Goal: Information Seeking & Learning: Learn about a topic

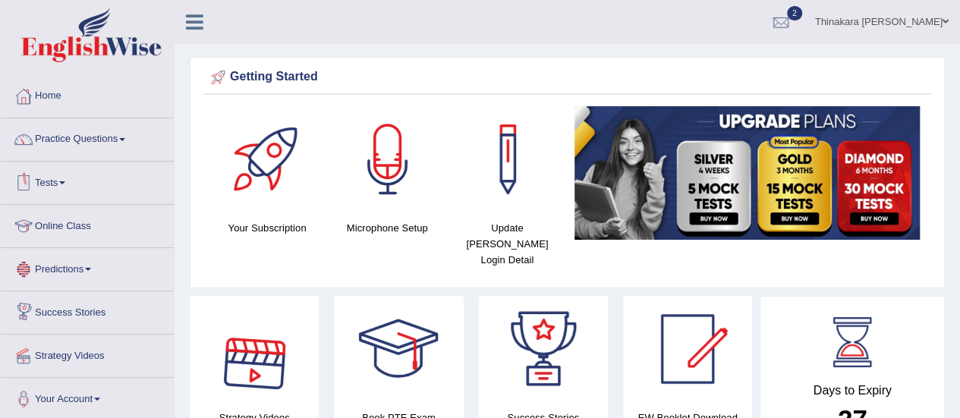
click at [62, 178] on link "Tests" at bounding box center [87, 181] width 173 height 38
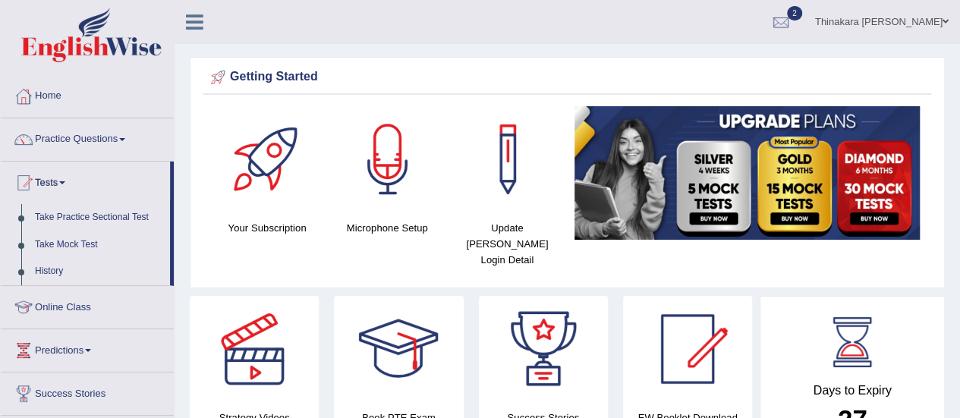
click at [66, 179] on link "Tests" at bounding box center [85, 181] width 169 height 38
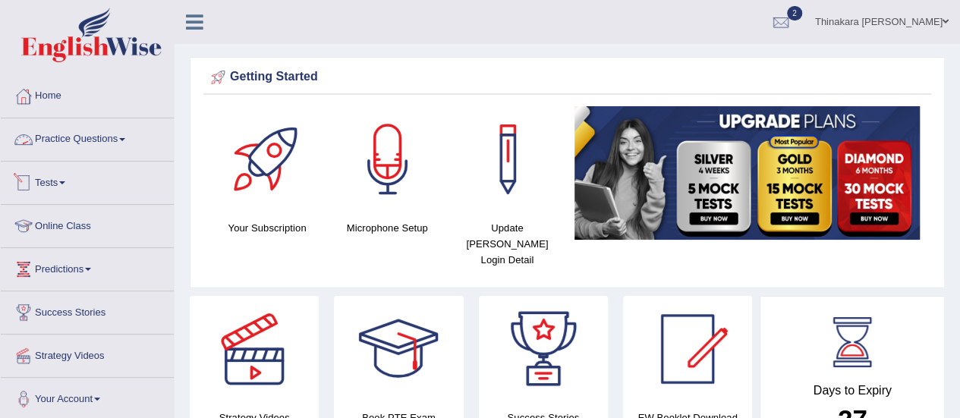
click at [106, 139] on link "Practice Questions" at bounding box center [87, 137] width 173 height 38
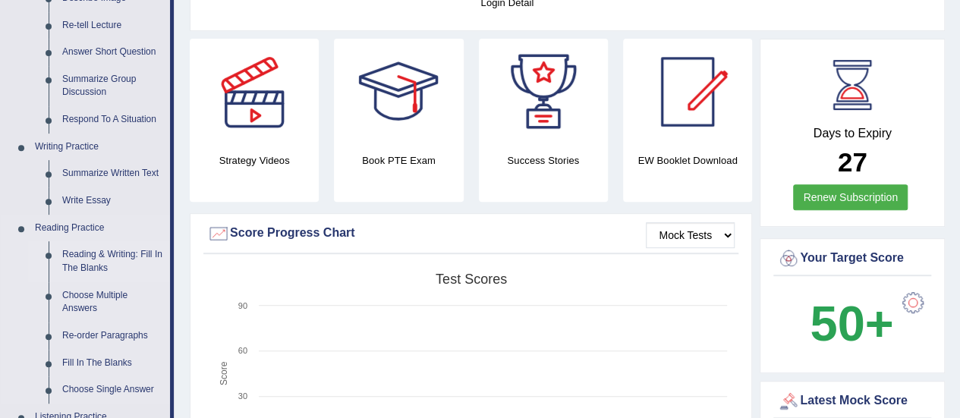
scroll to position [304, 0]
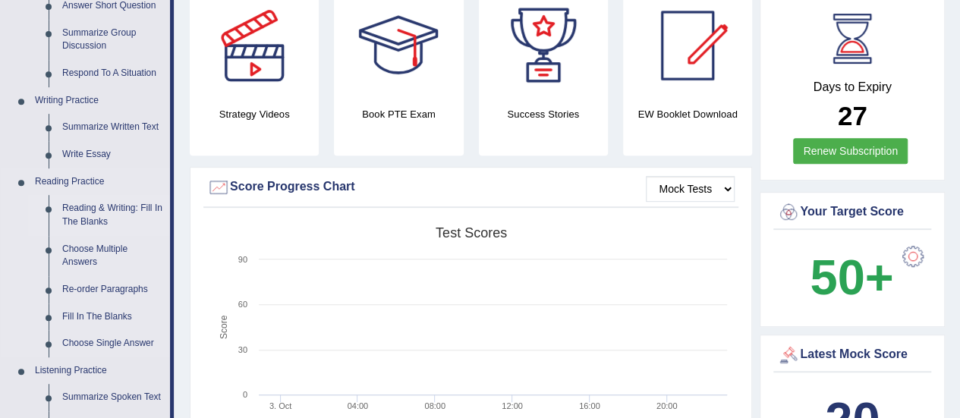
click at [121, 210] on link "Reading & Writing: Fill In The Blanks" at bounding box center [112, 215] width 115 height 40
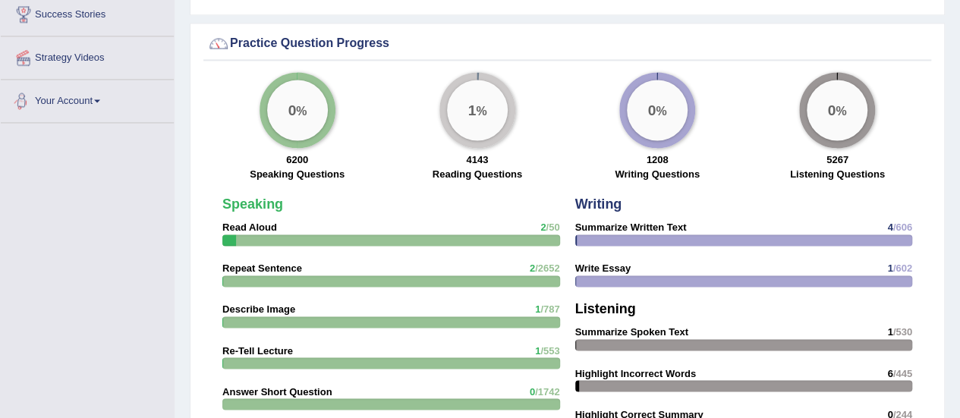
scroll to position [1042, 0]
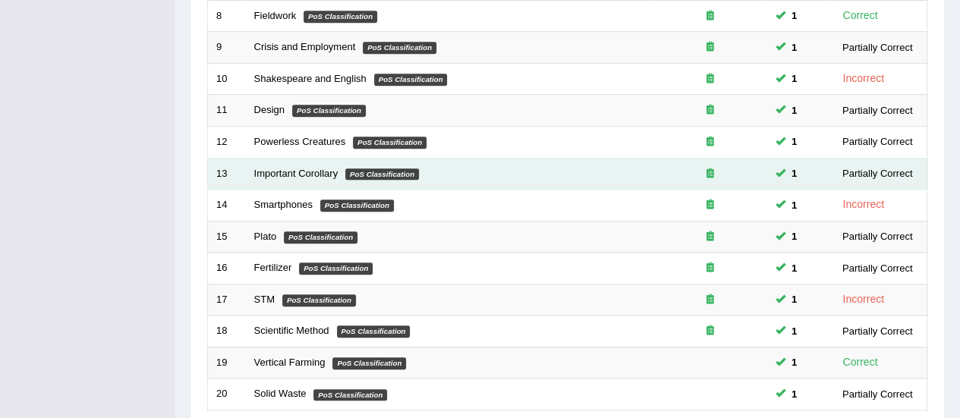
scroll to position [579, 0]
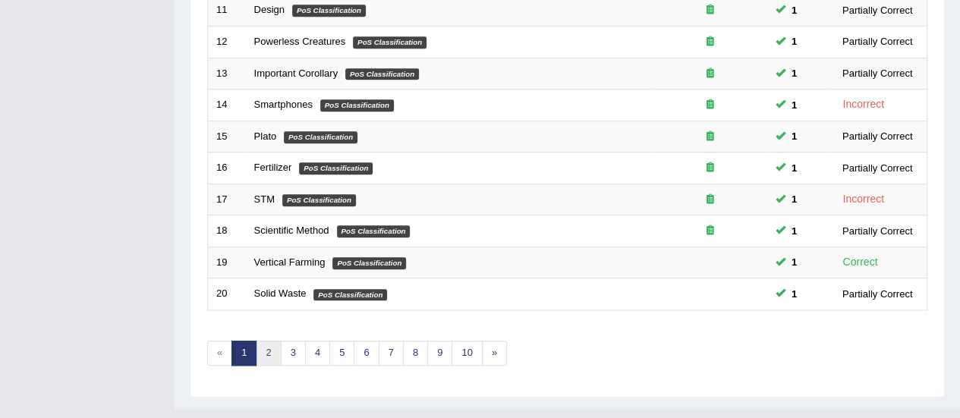
click at [262, 341] on link "2" at bounding box center [268, 353] width 25 height 25
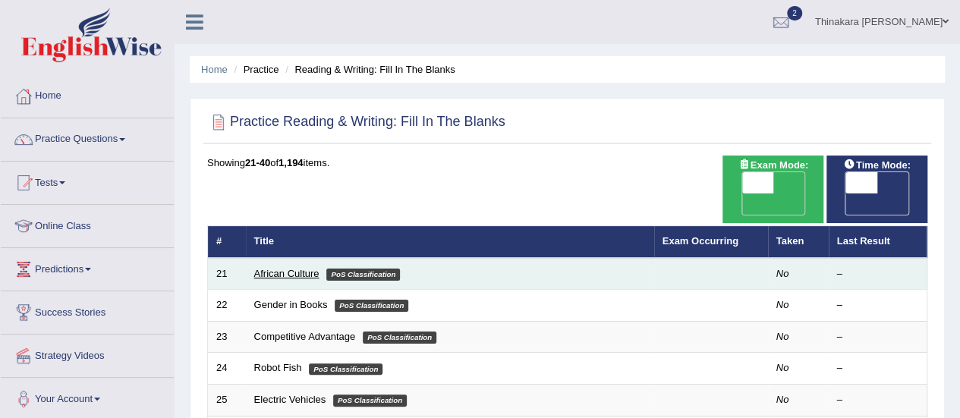
click at [254, 258] on td "African Culture PoS Classification" at bounding box center [450, 274] width 408 height 32
click at [265, 268] on link "African Culture" at bounding box center [286, 273] width 65 height 11
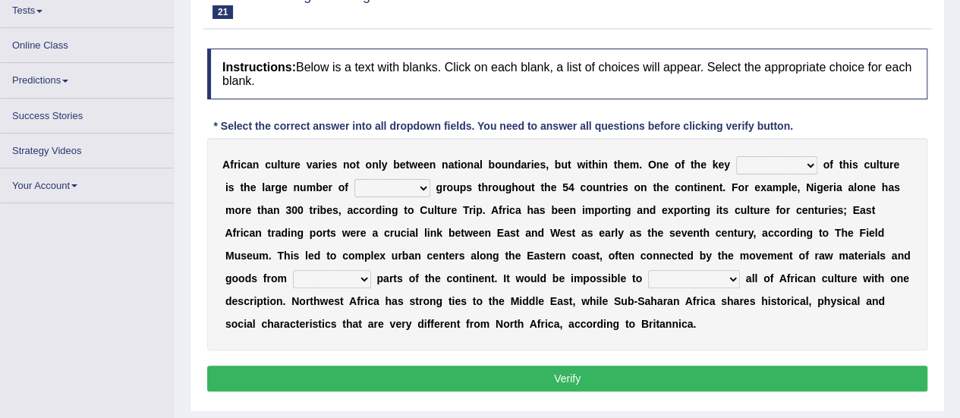
scroll to position [172, 0]
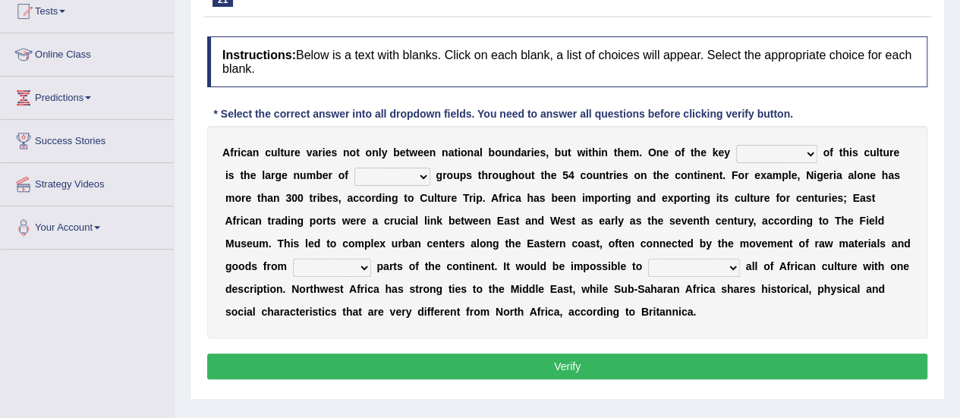
click at [761, 147] on select "conjectures features issues doubts" at bounding box center [776, 154] width 81 height 18
select select "features"
click at [736, 145] on select "conjectures features issues doubts" at bounding box center [776, 154] width 81 height 18
click at [383, 178] on select "ethic ethnic eugenic epic" at bounding box center [393, 177] width 76 height 18
click at [375, 174] on select "ethic ethnic eugenic epic" at bounding box center [393, 177] width 76 height 18
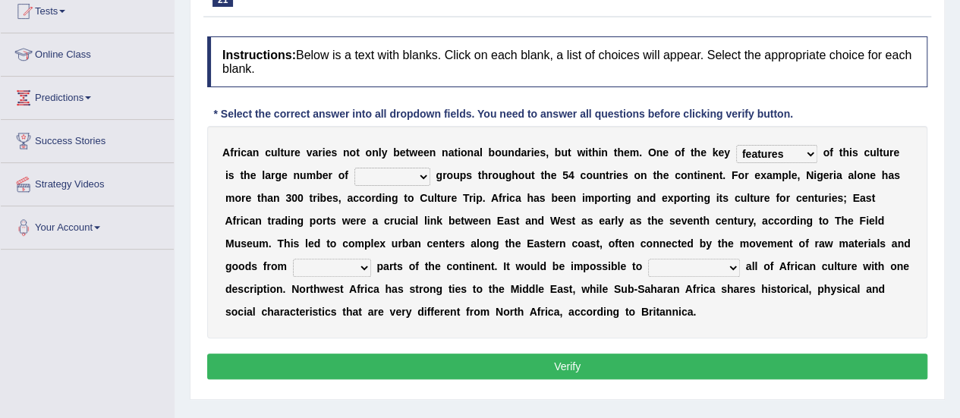
select select "ethnic"
click at [355, 168] on select "ethic ethnic eugenic epic" at bounding box center [393, 177] width 76 height 18
click at [371, 259] on select "forelocked interlocked unlocked landlocked" at bounding box center [332, 268] width 78 height 18
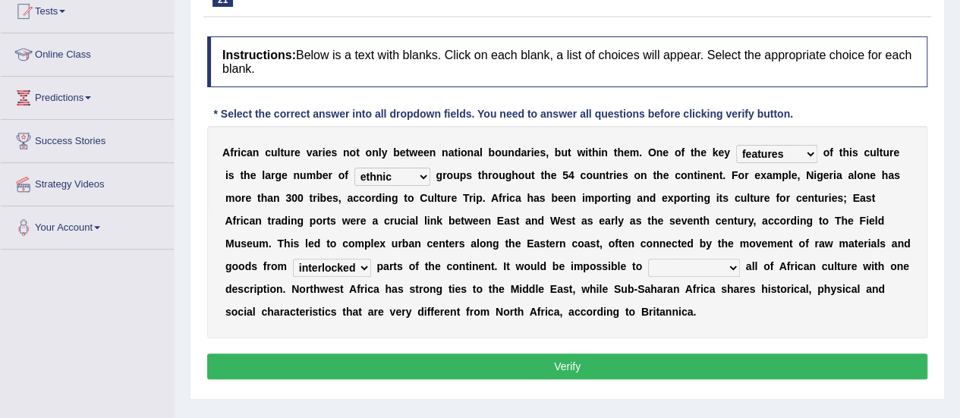
click at [371, 259] on select "forelocked interlocked unlocked landlocked" at bounding box center [332, 268] width 78 height 18
select select "interlocked"
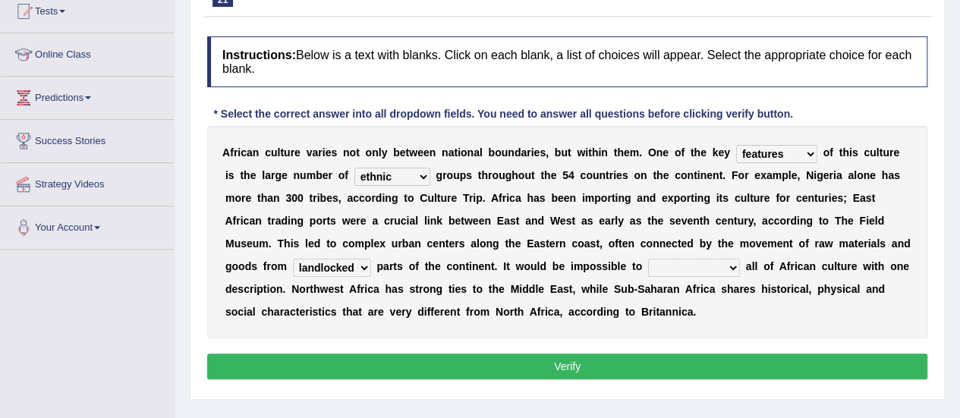
click at [371, 259] on select "forelocked interlocked unlocked landlocked" at bounding box center [332, 268] width 78 height 18
click at [648, 266] on select "characterize conceptualize symbolize synthesize" at bounding box center [694, 268] width 92 height 18
select select "characterize"
click at [648, 259] on select "characterize conceptualize symbolize synthesize" at bounding box center [694, 268] width 92 height 18
click at [559, 366] on button "Verify" at bounding box center [567, 367] width 720 height 26
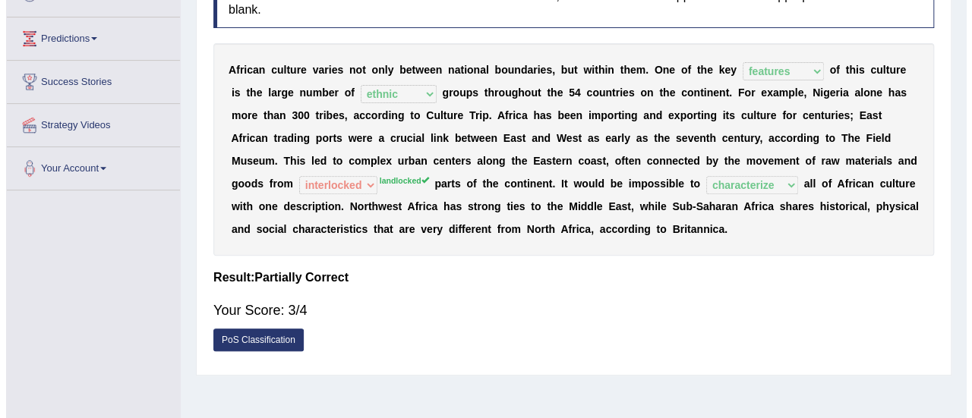
scroll to position [378, 0]
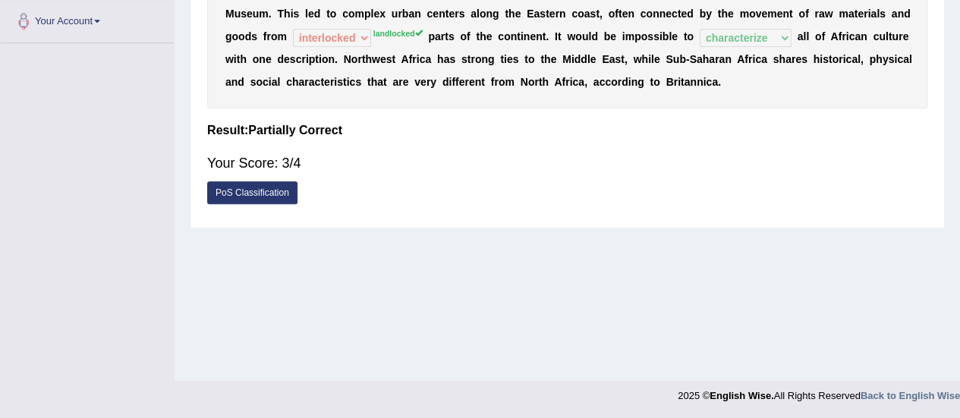
click at [270, 195] on link "PoS Classification" at bounding box center [252, 192] width 90 height 23
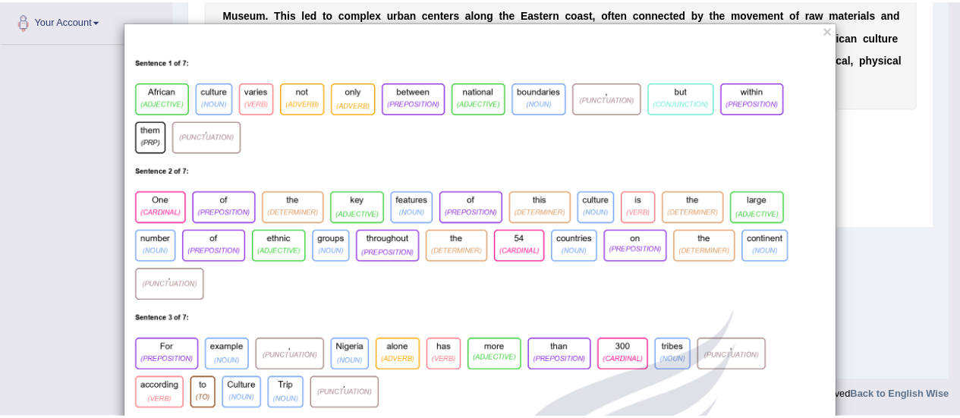
scroll to position [0, 0]
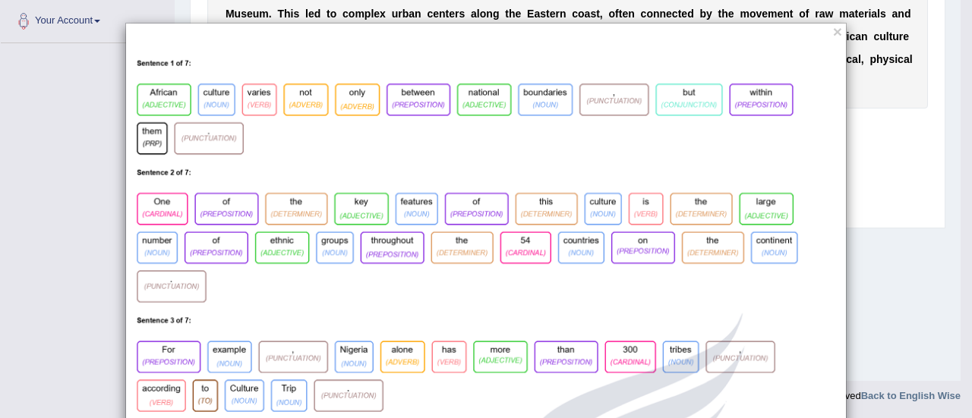
click at [833, 29] on button "×" at bounding box center [837, 32] width 9 height 16
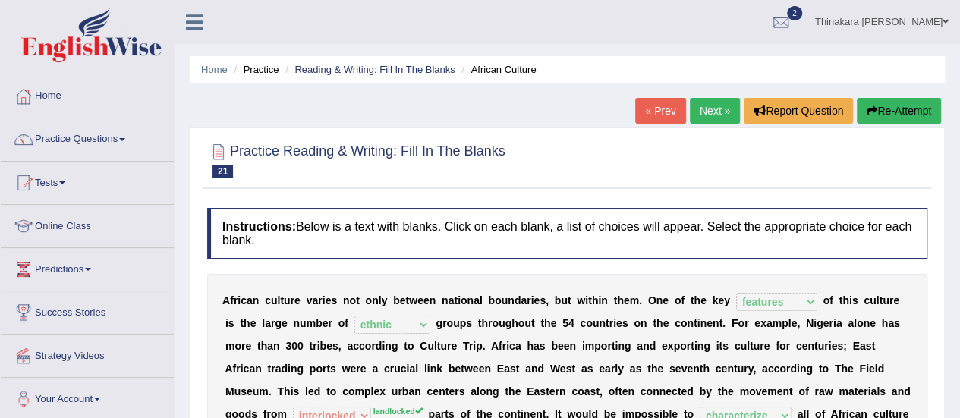
click at [730, 106] on link "Next »" at bounding box center [715, 111] width 50 height 26
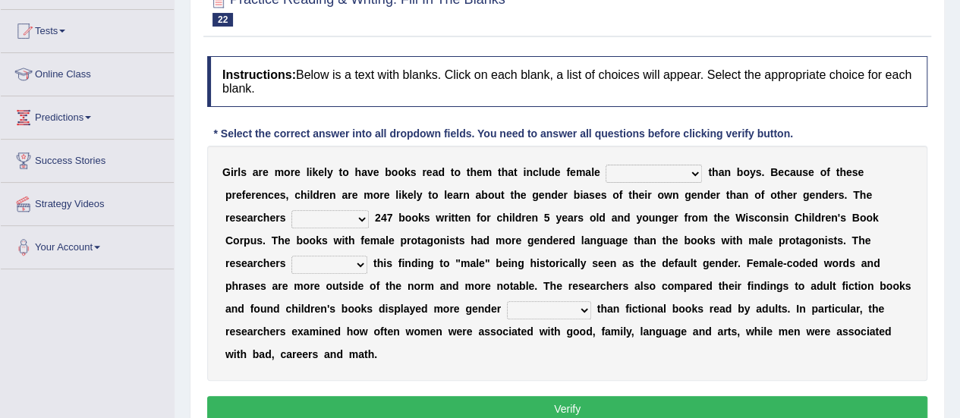
scroll to position [172, 0]
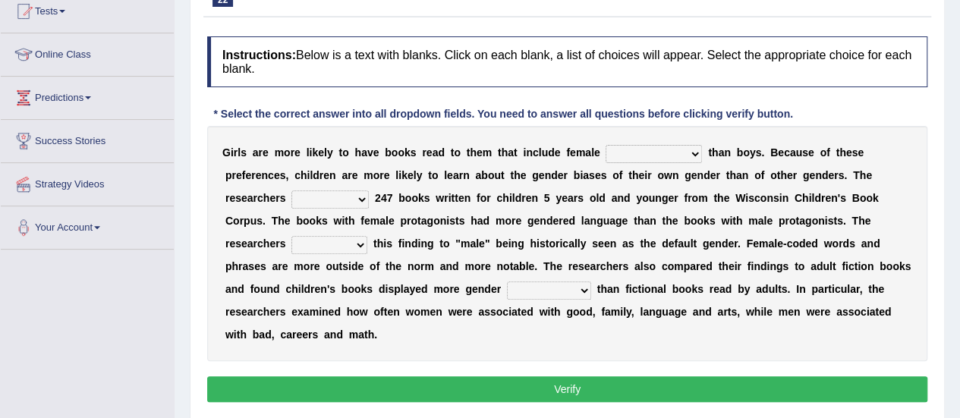
click at [663, 153] on select "protagonists cosmogonists agonists expressionists" at bounding box center [654, 154] width 96 height 18
select select "expressionists"
click at [606, 145] on select "protagonists cosmogonists agonists expressionists" at bounding box center [654, 154] width 96 height 18
click at [369, 191] on select "hydrolyzed paralyzed catalyzed analyzed" at bounding box center [330, 200] width 77 height 18
select select "catalyzed"
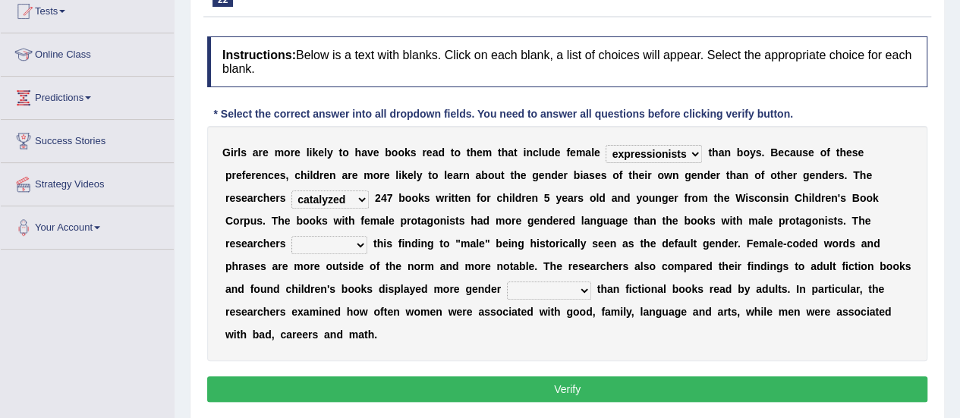
click at [369, 191] on select "hydrolyzed paralyzed catalyzed analyzed" at bounding box center [330, 200] width 77 height 18
click at [367, 236] on select "contribute tribute distribute attribute" at bounding box center [330, 245] width 76 height 18
click at [891, 238] on div "G i r l s a r e m o r e l i k e l y t o h a v e b o o k s r e a d t o t h e m t…" at bounding box center [567, 243] width 720 height 235
click at [369, 191] on select "hydrolyzed paralyzed catalyzed analyzed" at bounding box center [330, 200] width 77 height 18
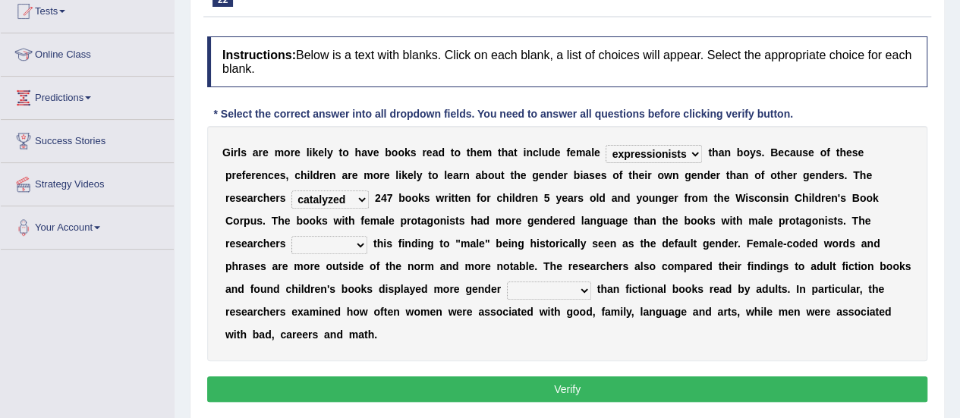
click at [369, 191] on select "hydrolyzed paralyzed catalyzed analyzed" at bounding box center [330, 200] width 77 height 18
click at [652, 154] on select "protagonists cosmogonists agonists expressionists" at bounding box center [654, 154] width 96 height 18
select select "protagonists"
click at [606, 145] on select "protagonists cosmogonists agonists expressionists" at bounding box center [654, 154] width 96 height 18
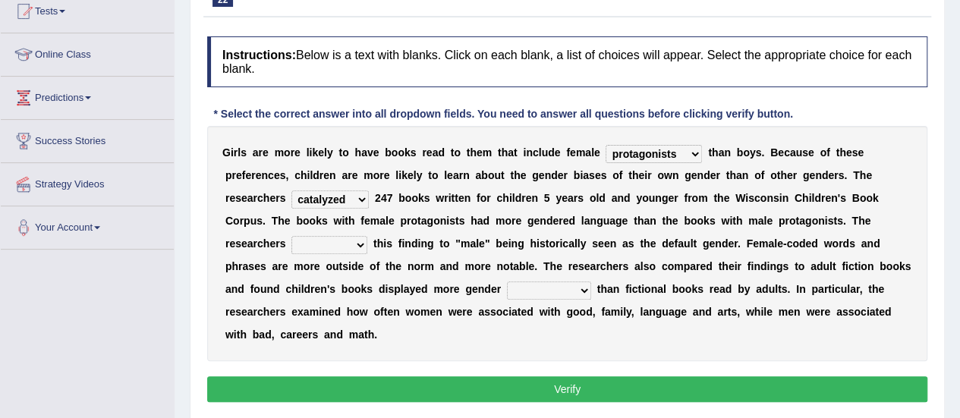
click at [367, 236] on select "contribute tribute distribute attribute" at bounding box center [330, 245] width 76 height 18
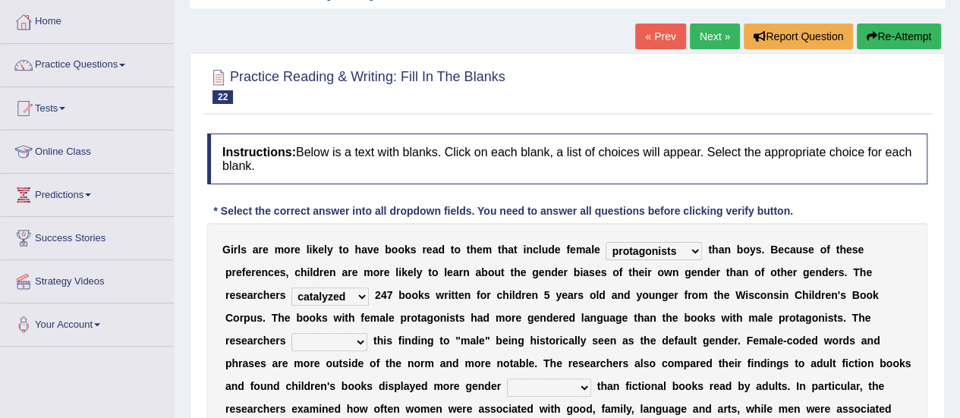
scroll to position [226, 0]
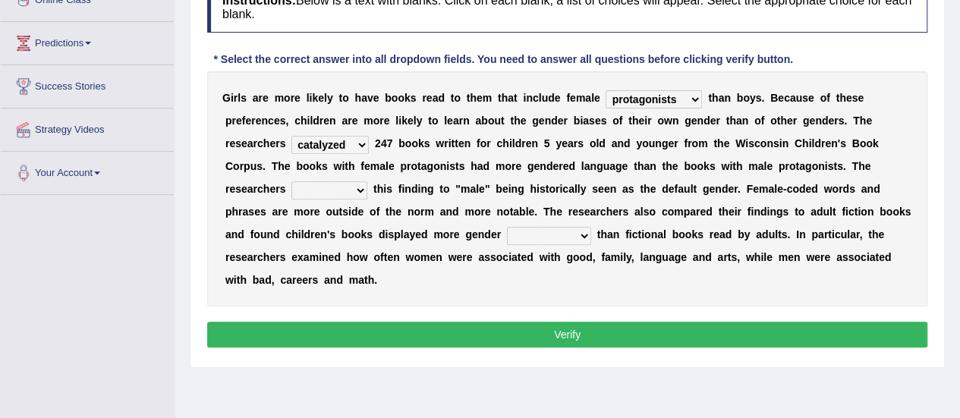
click at [367, 181] on select "contribute tribute distribute attribute" at bounding box center [330, 190] width 76 height 18
click at [585, 322] on button "Verify" at bounding box center [567, 335] width 720 height 26
click at [367, 181] on select "contribute tribute distribute attribute" at bounding box center [330, 190] width 76 height 18
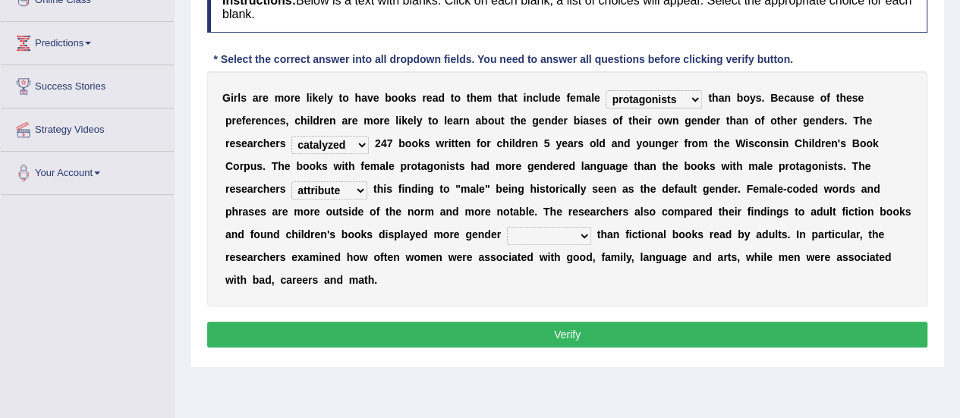
select select "contribute"
click at [367, 181] on select "contribute tribute distribute attribute" at bounding box center [330, 190] width 76 height 18
click at [507, 234] on select "stereotypes teletypes prototypes electrotypes" at bounding box center [549, 236] width 84 height 18
select select "prototypes"
click at [507, 227] on select "stereotypes teletypes prototypes electrotypes" at bounding box center [549, 236] width 84 height 18
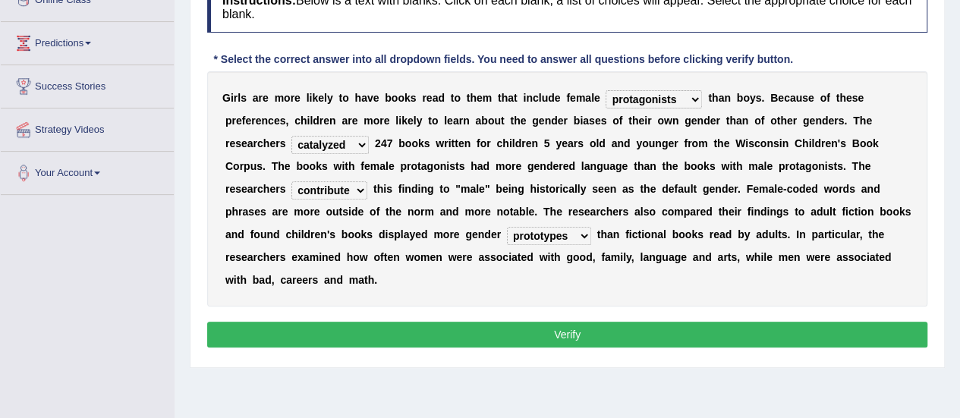
click at [507, 242] on select "stereotypes teletypes prototypes electrotypes" at bounding box center [549, 236] width 84 height 18
click at [507, 227] on select "stereotypes teletypes prototypes electrotypes" at bounding box center [549, 236] width 84 height 18
click at [552, 322] on button "Verify" at bounding box center [567, 335] width 720 height 26
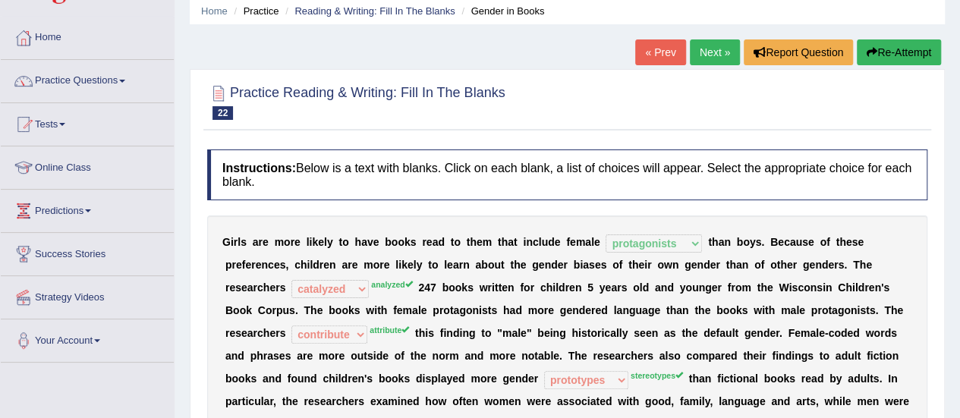
scroll to position [0, 0]
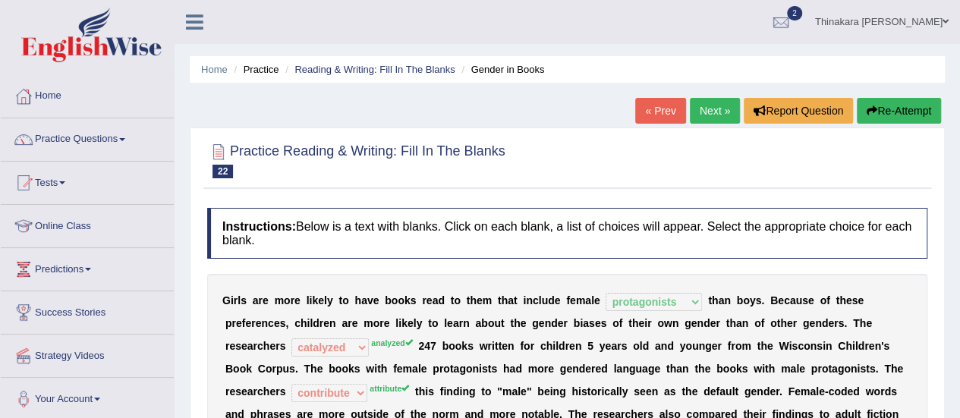
click at [716, 111] on link "Next »" at bounding box center [715, 111] width 50 height 26
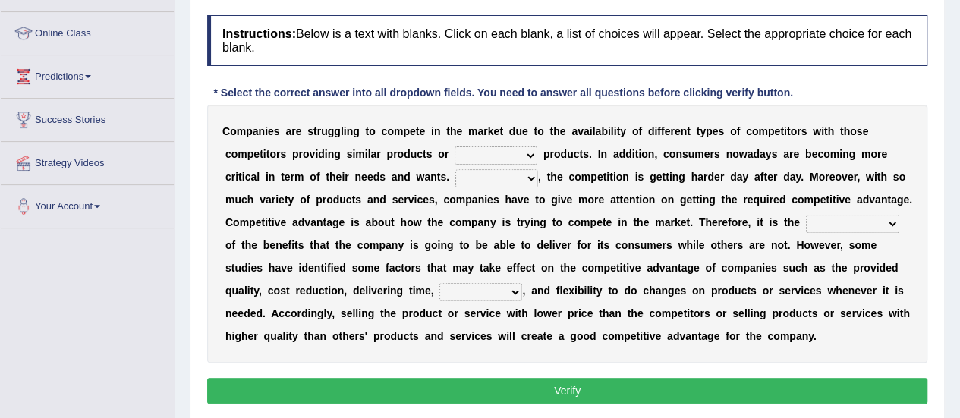
scroll to position [172, 0]
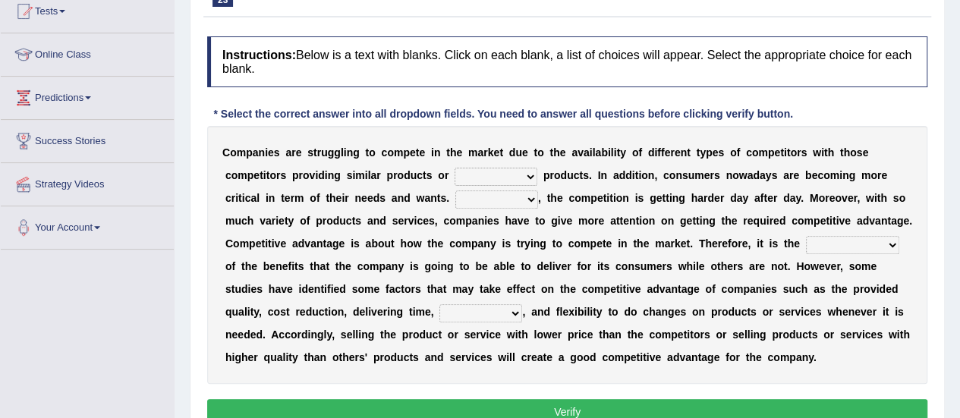
click at [455, 169] on select "constitution restitution substitution institution" at bounding box center [496, 177] width 83 height 18
select select "substitution"
click at [455, 168] on select "constitution restitution substitution institution" at bounding box center [496, 177] width 83 height 18
click at [455, 197] on select "However Instead Additionally Therefore" at bounding box center [496, 200] width 83 height 18
select select "Therefore"
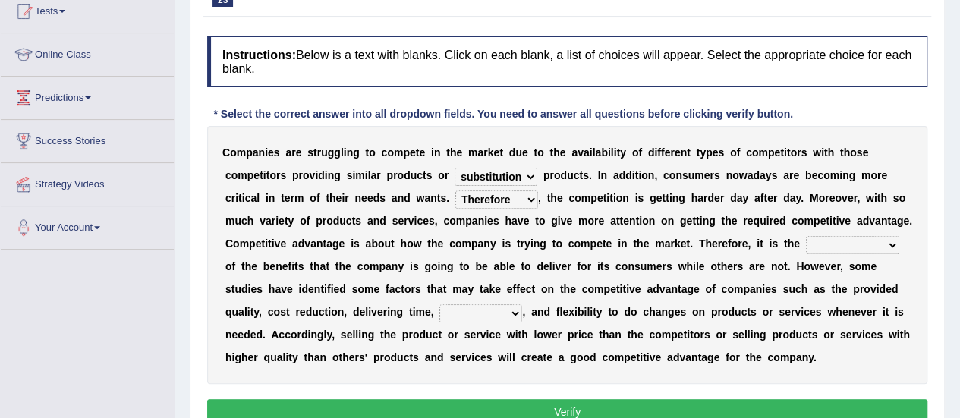
click at [455, 191] on select "However Instead Additionally Therefore" at bounding box center [496, 200] width 83 height 18
click at [455, 195] on select "However Instead Additionally Therefore" at bounding box center [496, 200] width 83 height 18
click at [806, 241] on select "dissemination ordination determination incarnation" at bounding box center [852, 245] width 93 height 18
select select "determination"
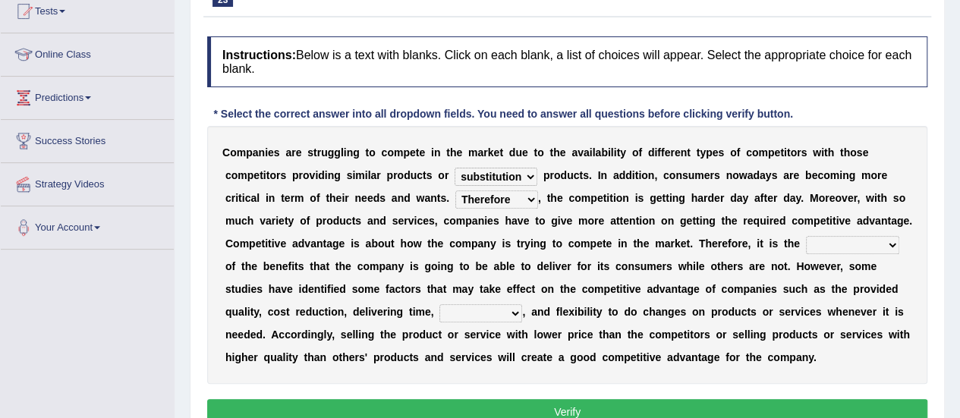
click at [806, 236] on select "dissemination ordination determination incarnation" at bounding box center [852, 245] width 93 height 18
click at [522, 304] on select "captivation aggregation deprivation innovation" at bounding box center [481, 313] width 83 height 18
select select "innovation"
click at [522, 304] on select "captivation aggregation deprivation innovation" at bounding box center [481, 313] width 83 height 18
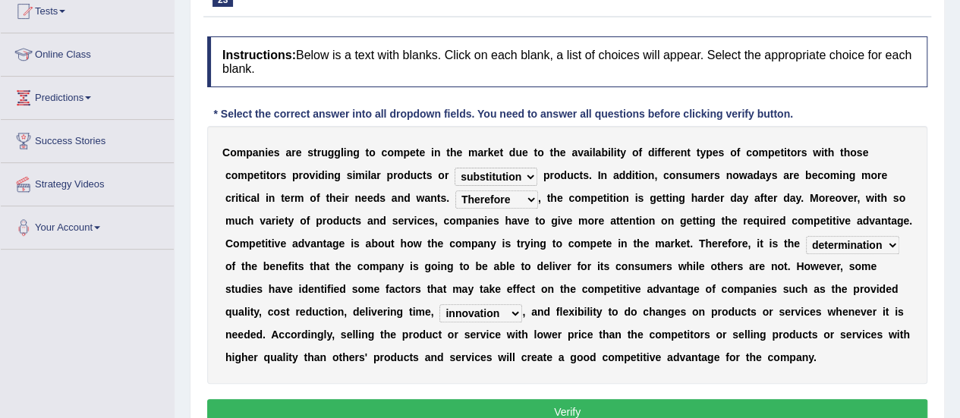
click at [522, 304] on select "captivation aggregation deprivation innovation" at bounding box center [481, 313] width 83 height 18
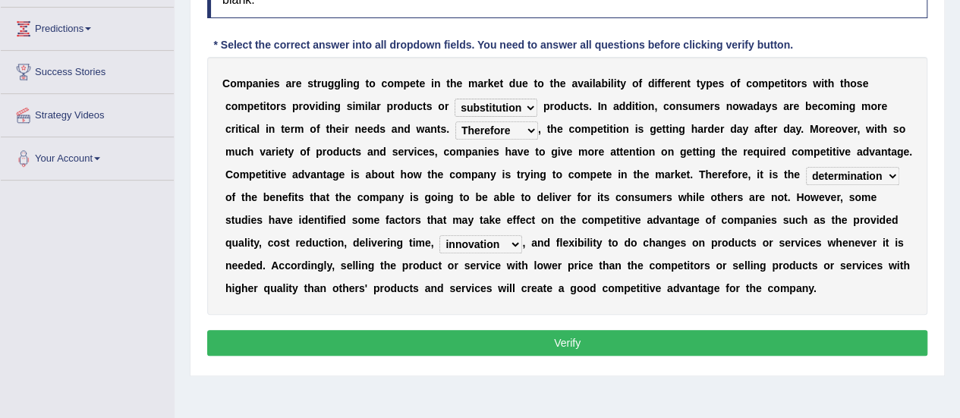
scroll to position [323, 0]
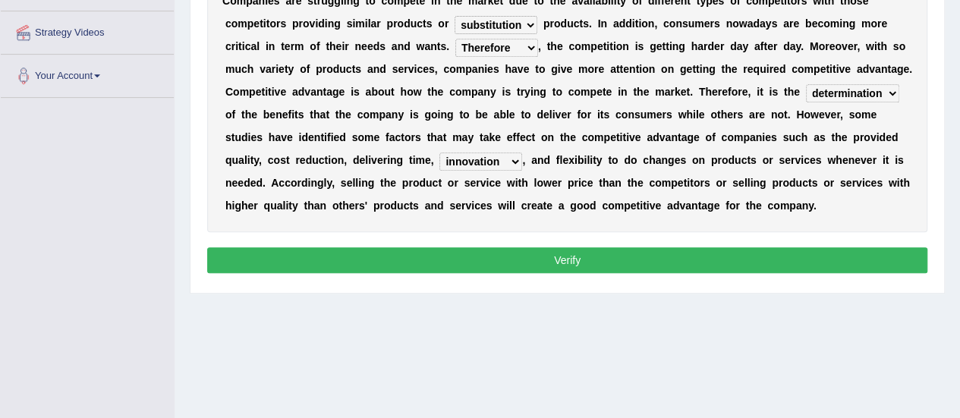
click at [583, 261] on button "Verify" at bounding box center [567, 260] width 720 height 26
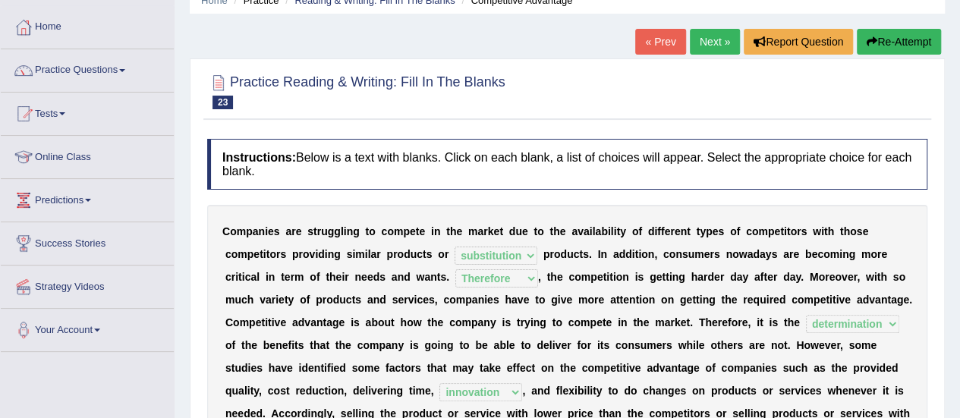
scroll to position [0, 0]
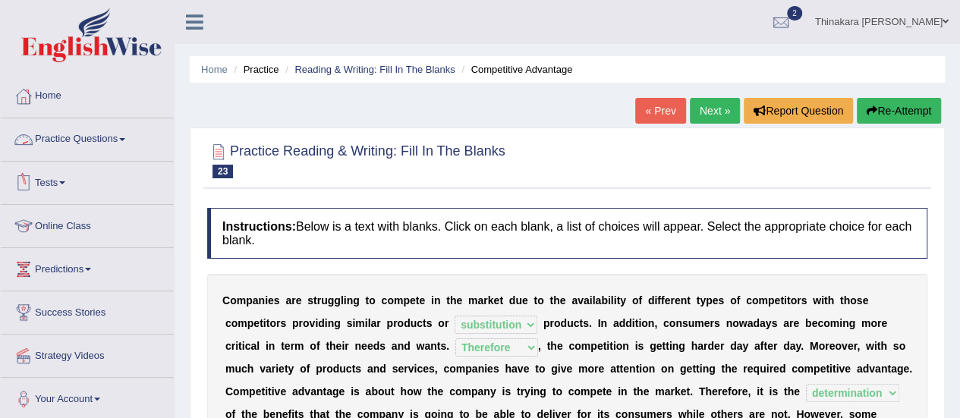
click at [90, 140] on link "Practice Questions" at bounding box center [87, 137] width 173 height 38
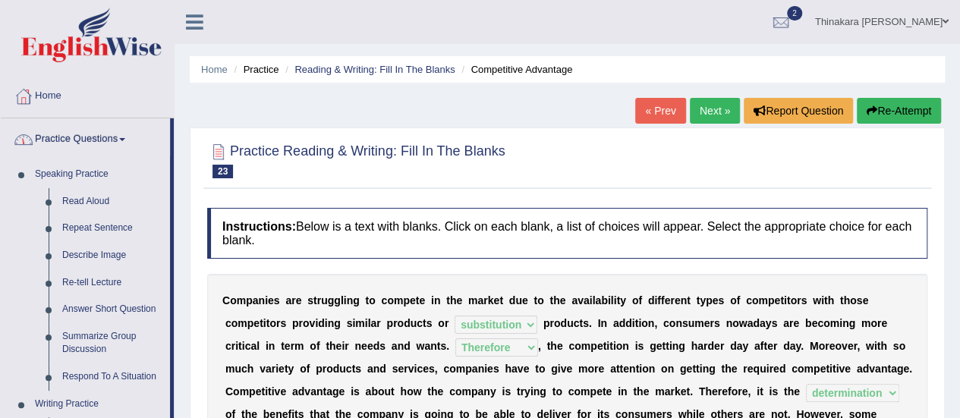
click at [339, 61] on ul "Home Practice Reading & Writing: Fill In The Blanks Competitive Advantage" at bounding box center [567, 69] width 755 height 27
click at [335, 68] on link "Reading & Writing: Fill In The Blanks" at bounding box center [375, 69] width 160 height 11
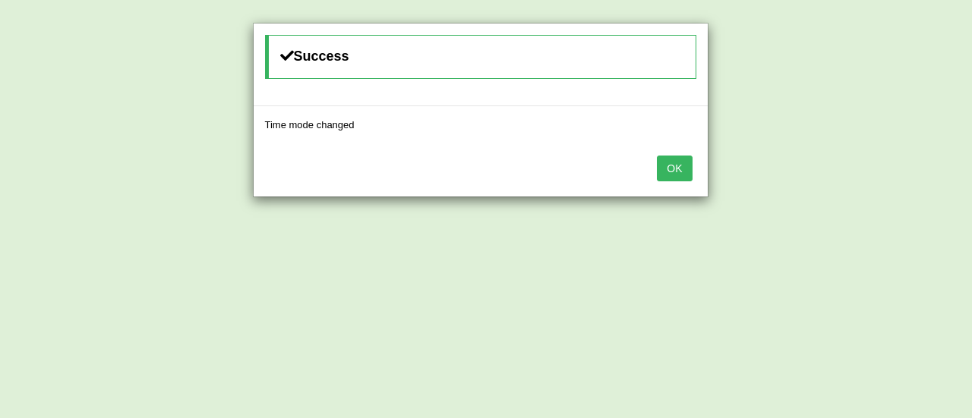
click at [667, 165] on button "OK" at bounding box center [674, 169] width 35 height 26
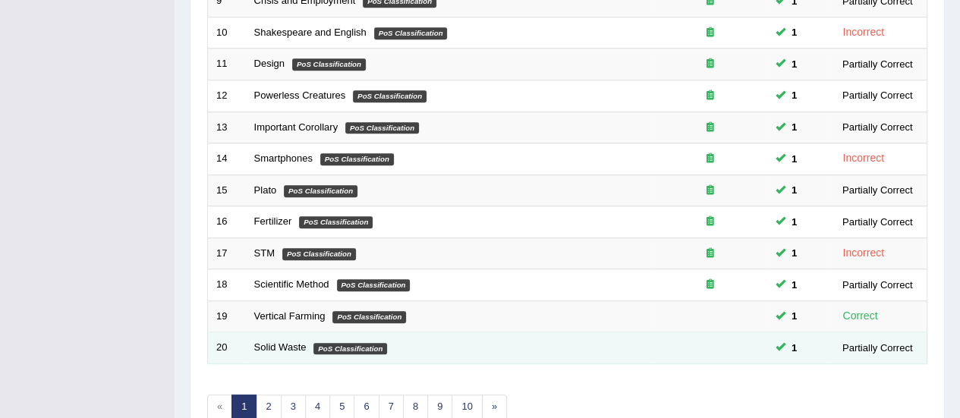
scroll to position [503, 0]
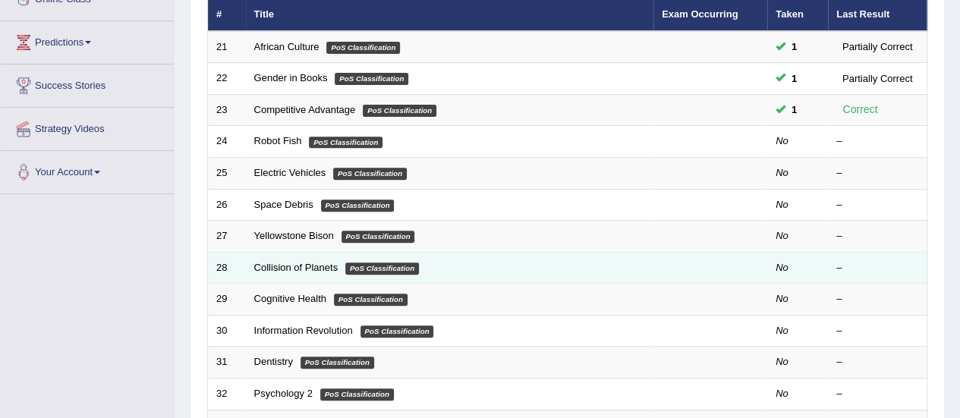
scroll to position [228, 0]
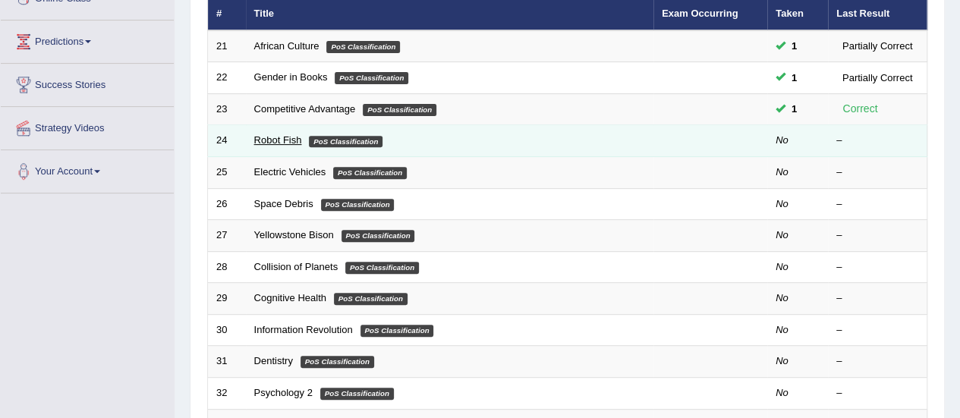
click at [299, 134] on link "Robot Fish" at bounding box center [278, 139] width 48 height 11
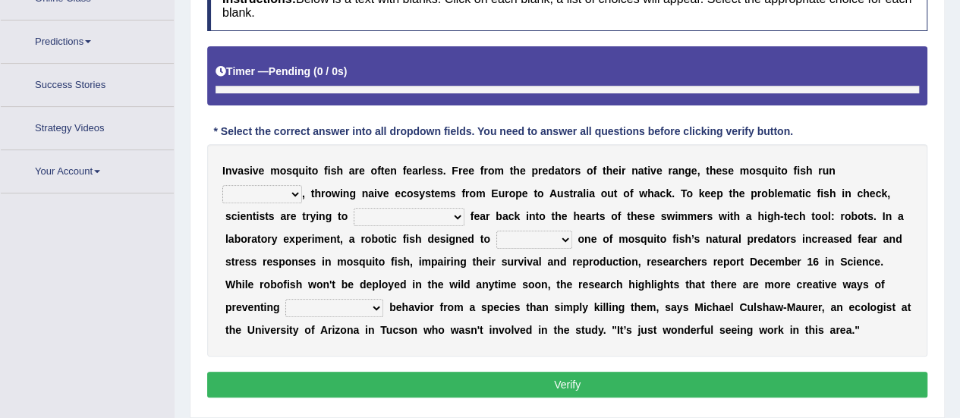
scroll to position [264, 0]
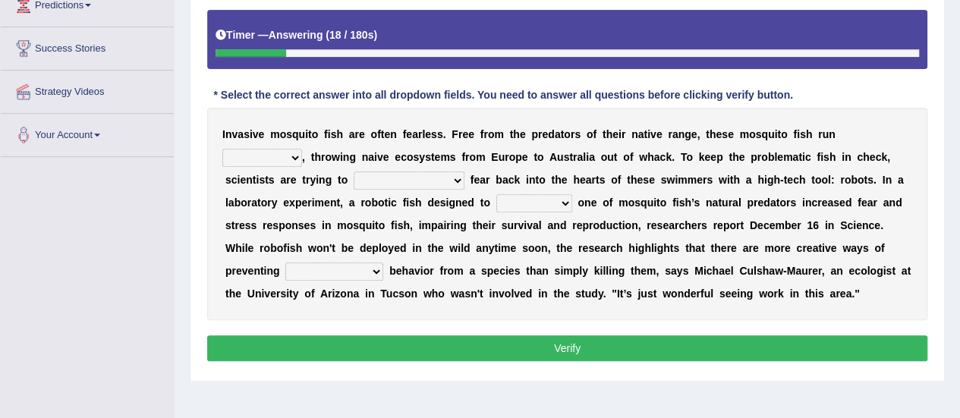
click at [302, 149] on select "occupant flippant rampant concordant" at bounding box center [262, 158] width 80 height 18
select select "concordant"
click at [302, 149] on select "occupant flippant rampant concordant" at bounding box center [262, 158] width 80 height 18
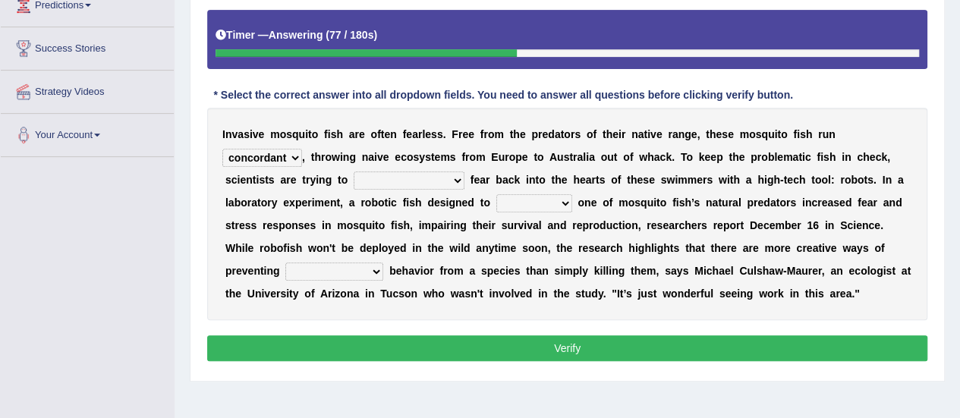
click at [354, 186] on select "accept spike strike drake" at bounding box center [409, 181] width 111 height 18
select select "strike"
click at [354, 172] on select "accept spike strike drake" at bounding box center [409, 181] width 111 height 18
click at [354, 183] on select "accept spike strike drake" at bounding box center [409, 181] width 111 height 18
click at [354, 184] on select "accept spike strike drake" at bounding box center [409, 181] width 111 height 18
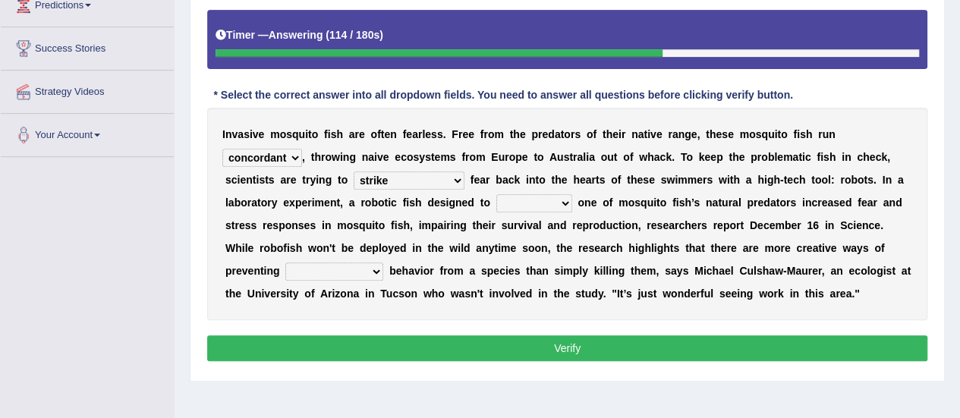
click at [354, 184] on select "accept spike strike drake" at bounding box center [409, 181] width 111 height 18
click at [354, 181] on select "accept spike strike drake" at bounding box center [409, 181] width 111 height 18
click at [496, 198] on select "bequest mimic battle conquest" at bounding box center [534, 203] width 76 height 18
select select "mimic"
click at [496, 194] on select "bequest mimic battle conquest" at bounding box center [534, 203] width 76 height 18
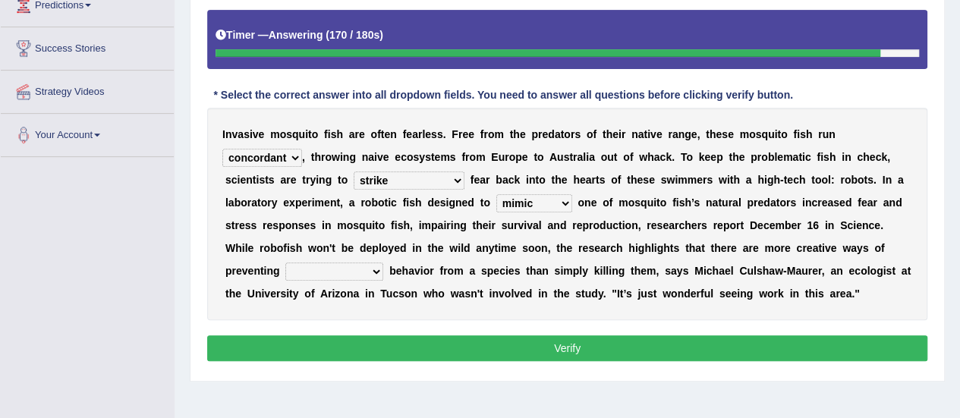
click at [383, 263] on select "unprivileged unprecedented uncharted unwanted" at bounding box center [334, 272] width 98 height 18
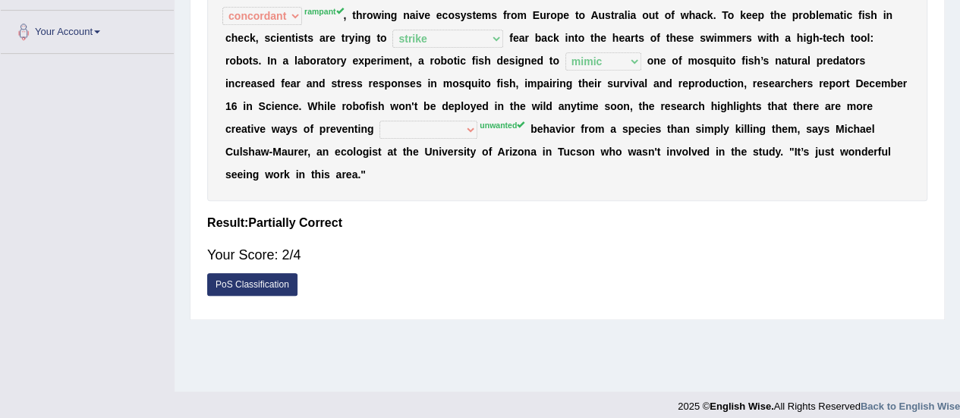
scroll to position [74, 0]
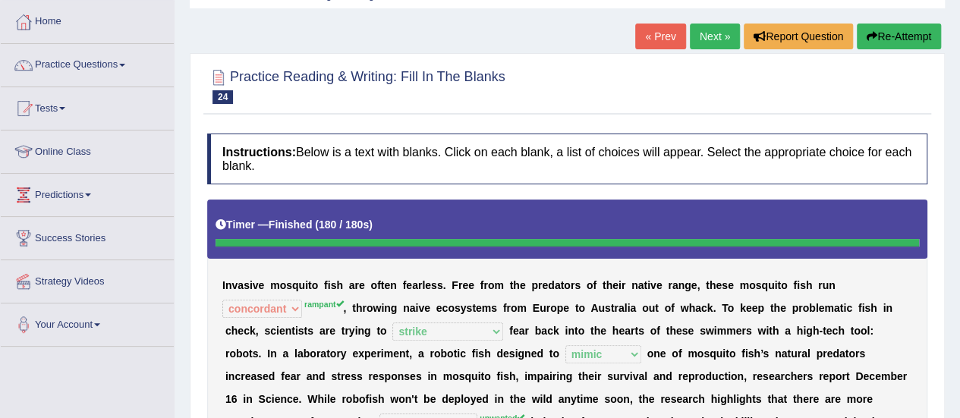
click at [712, 43] on link "Next »" at bounding box center [715, 37] width 50 height 26
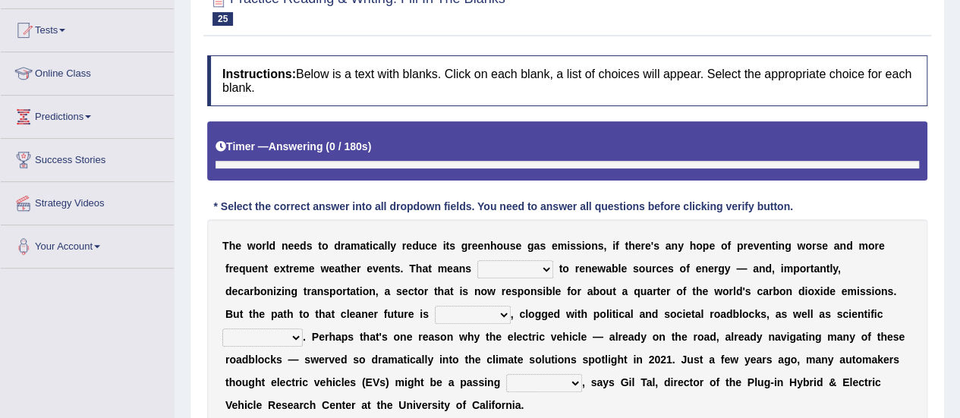
scroll to position [255, 0]
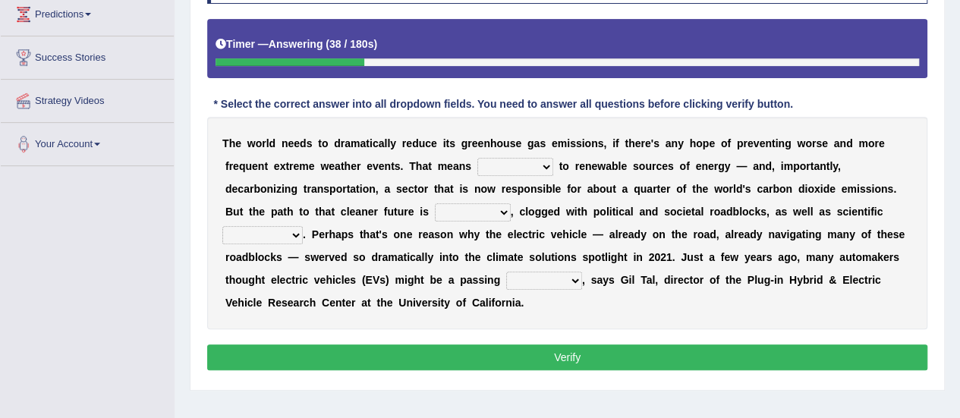
click at [478, 165] on select "grafting drafting crafting shifting" at bounding box center [515, 167] width 76 height 18
click at [477, 158] on select "grafting drafting crafting shifting" at bounding box center [515, 167] width 76 height 18
click at [477, 165] on select "grafting drafting crafting shifting" at bounding box center [515, 167] width 76 height 18
click at [477, 158] on select "grafting drafting crafting shifting" at bounding box center [515, 167] width 76 height 18
click at [481, 165] on select "grafting drafting crafting shifting" at bounding box center [515, 167] width 76 height 18
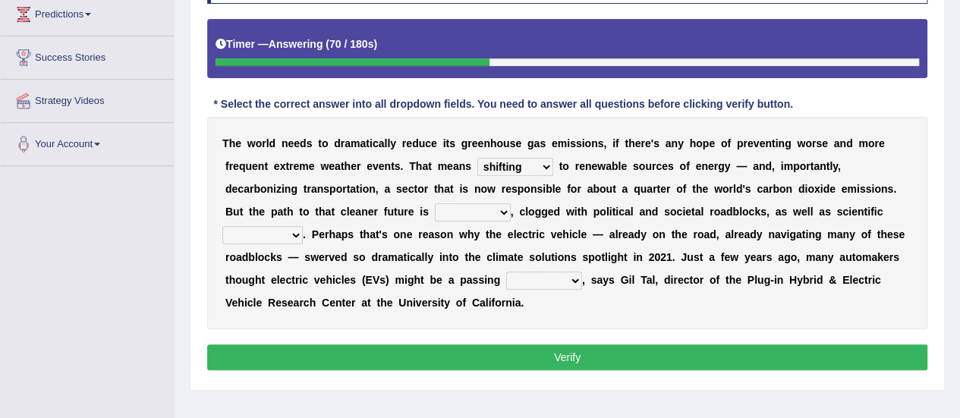
click at [477, 158] on select "grafting drafting crafting shifting" at bounding box center [515, 167] width 76 height 18
click at [465, 247] on div "T h e w o r l d n e e d s t o d r a m a t i c a l l y r e d u c e i t s g r e e…" at bounding box center [567, 223] width 720 height 213
click at [477, 165] on select "grafting drafting crafting shifting" at bounding box center [515, 167] width 76 height 18
select select "shifting"
click at [477, 158] on select "grafting drafting crafting shifting" at bounding box center [515, 167] width 76 height 18
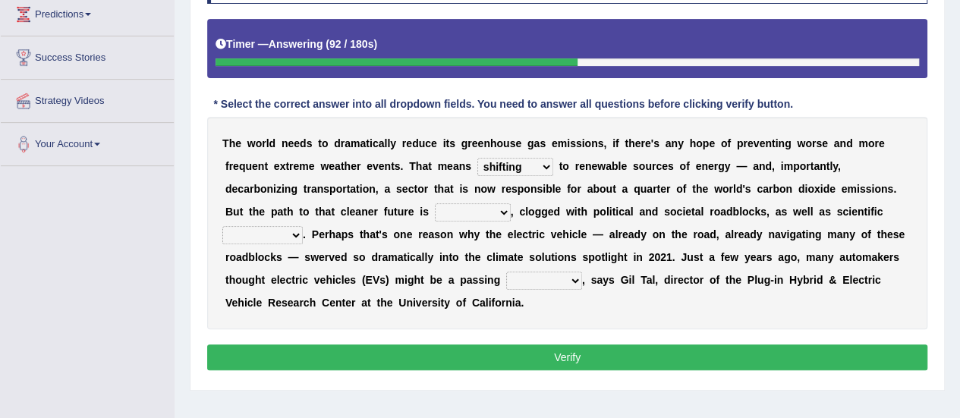
click at [435, 212] on select "daunting daunted daunt dauntless" at bounding box center [473, 212] width 76 height 18
select select "daunted"
click at [435, 203] on select "daunting daunted daunt dauntless" at bounding box center [473, 212] width 76 height 18
click at [312, 229] on b at bounding box center [309, 235] width 6 height 12
click at [303, 226] on select "spectacles obstacles tentacles receptacles" at bounding box center [262, 235] width 80 height 18
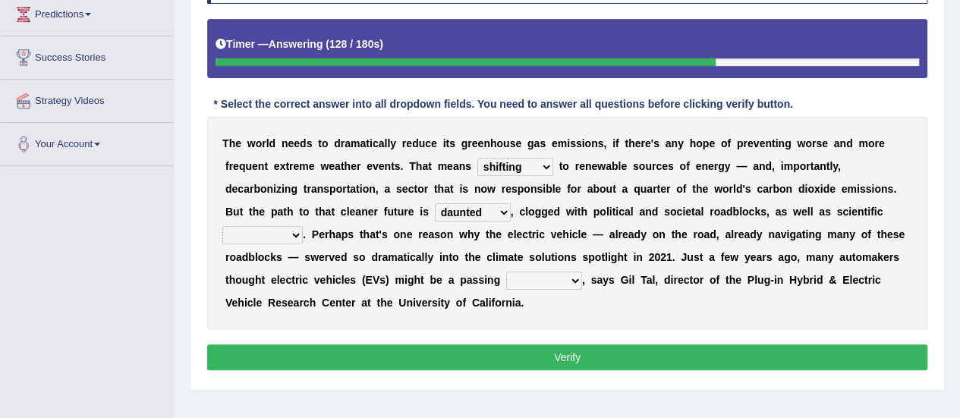
select select "obstacles"
click at [303, 226] on select "spectacles obstacles tentacles receptacles" at bounding box center [262, 235] width 80 height 18
click at [506, 283] on select "fad gad tad lad" at bounding box center [544, 281] width 76 height 18
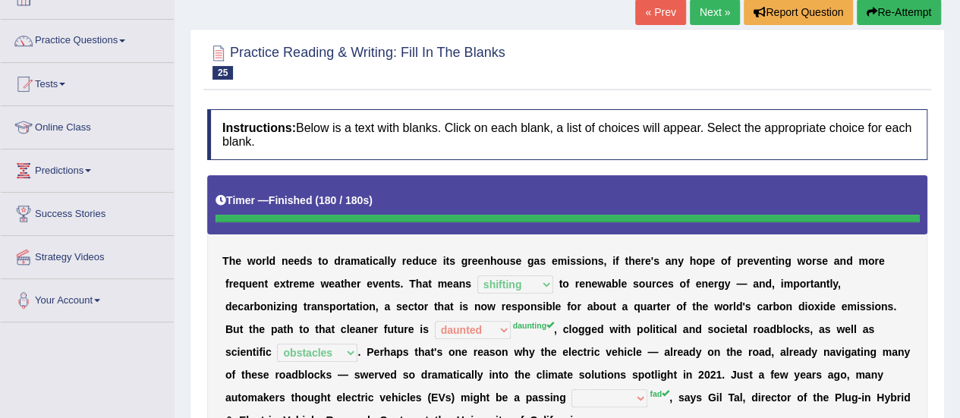
scroll to position [0, 0]
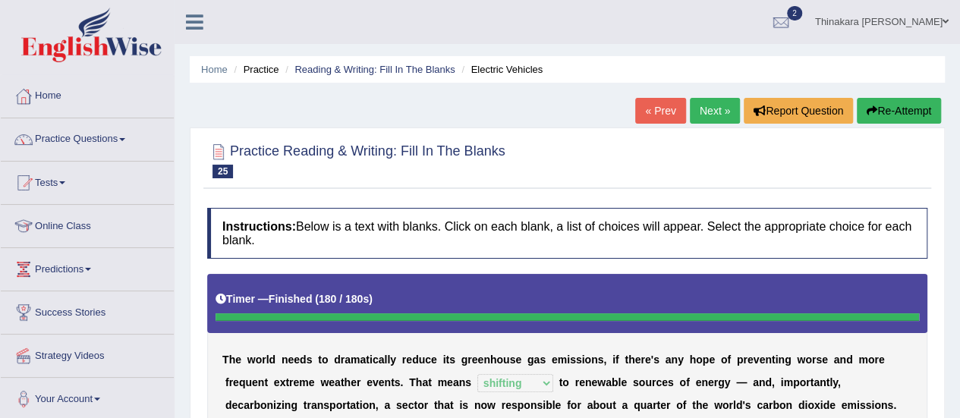
click at [665, 112] on link "« Prev" at bounding box center [660, 111] width 50 height 26
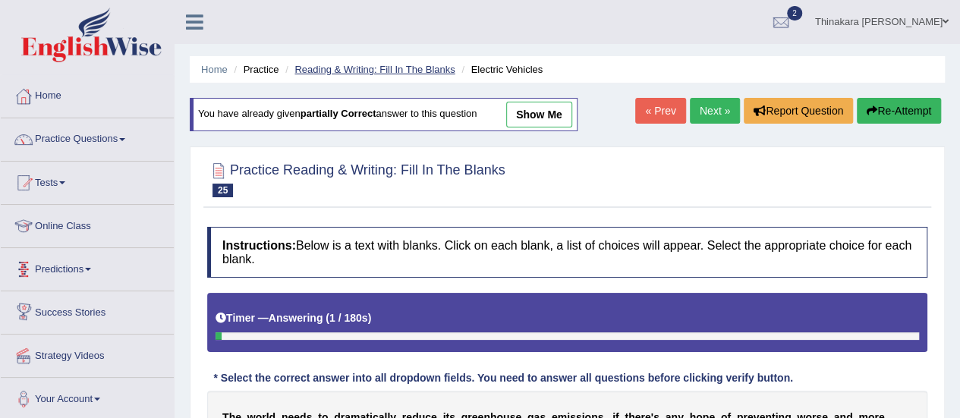
click at [387, 65] on link "Reading & Writing: Fill In The Blanks" at bounding box center [375, 69] width 160 height 11
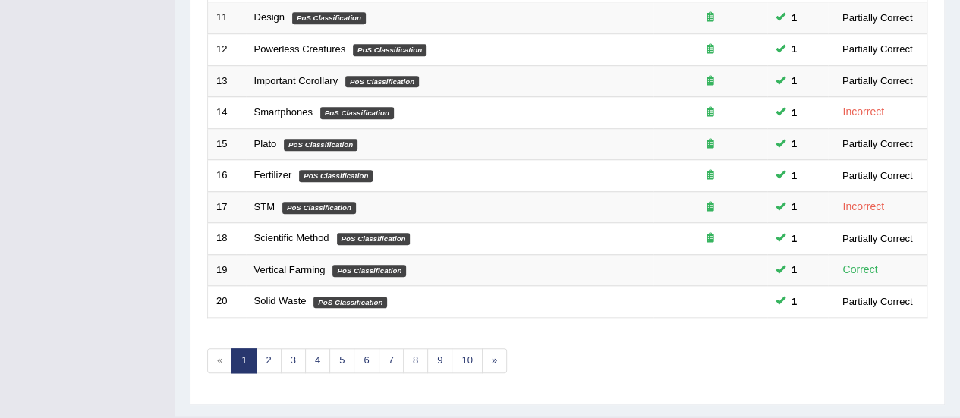
scroll to position [579, 0]
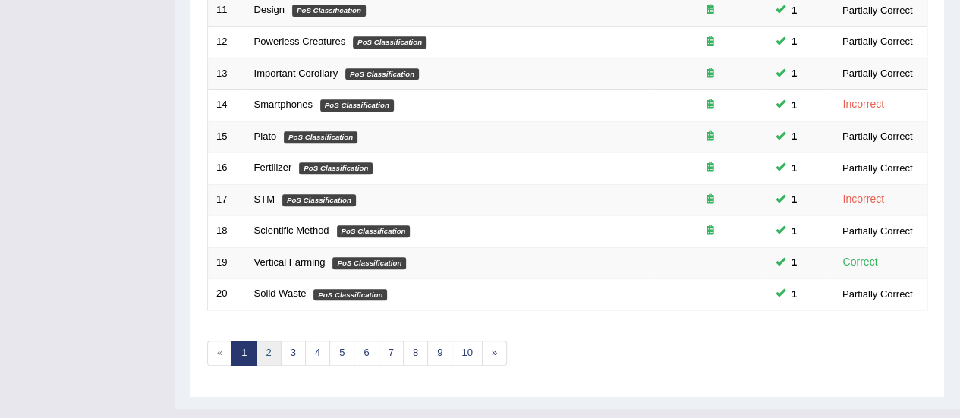
click at [266, 341] on link "2" at bounding box center [268, 353] width 25 height 25
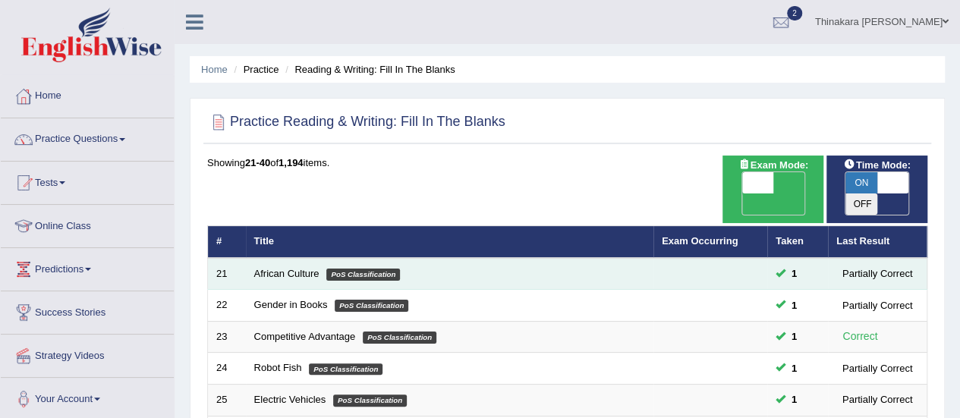
scroll to position [76, 0]
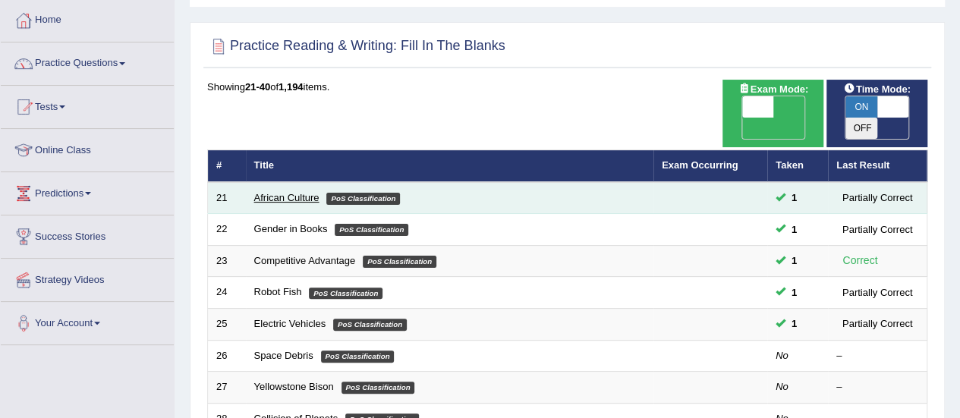
click at [258, 192] on link "African Culture" at bounding box center [286, 197] width 65 height 11
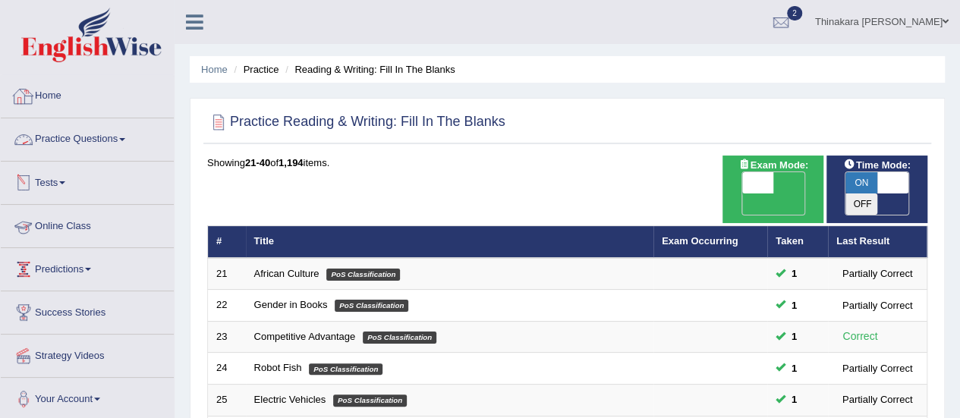
click at [54, 103] on link "Home" at bounding box center [87, 94] width 173 height 38
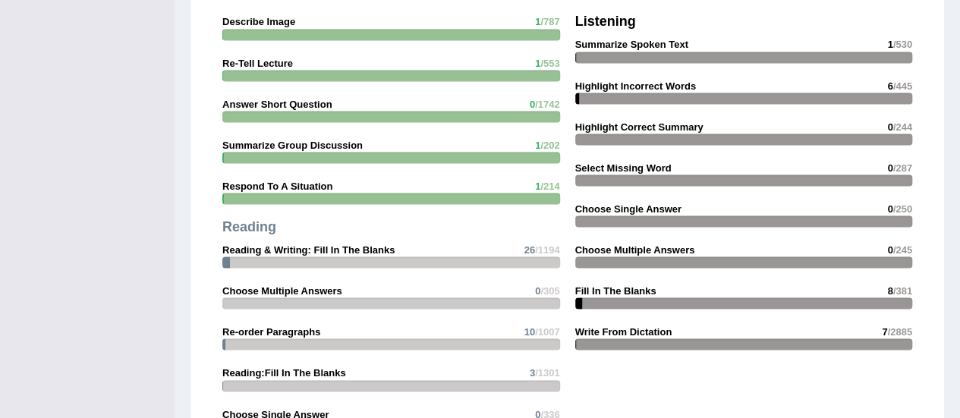
scroll to position [1366, 0]
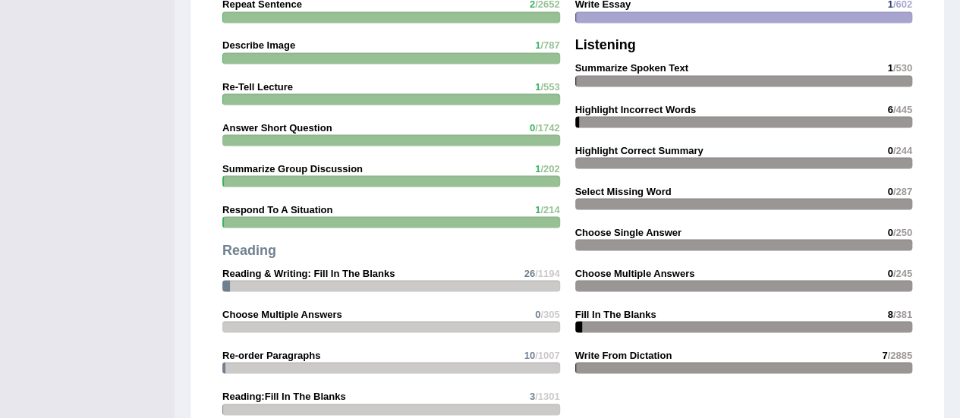
click at [438, 257] on div "Speaking Read Aloud 2 /50 Repeat Sentence 2 /2652 Describe Image 1 /787 Re-Tell…" at bounding box center [391, 199] width 353 height 546
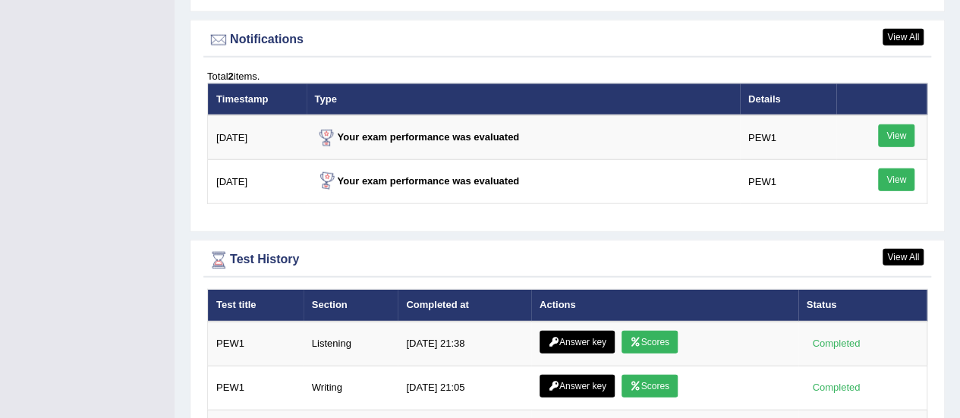
scroll to position [1822, 0]
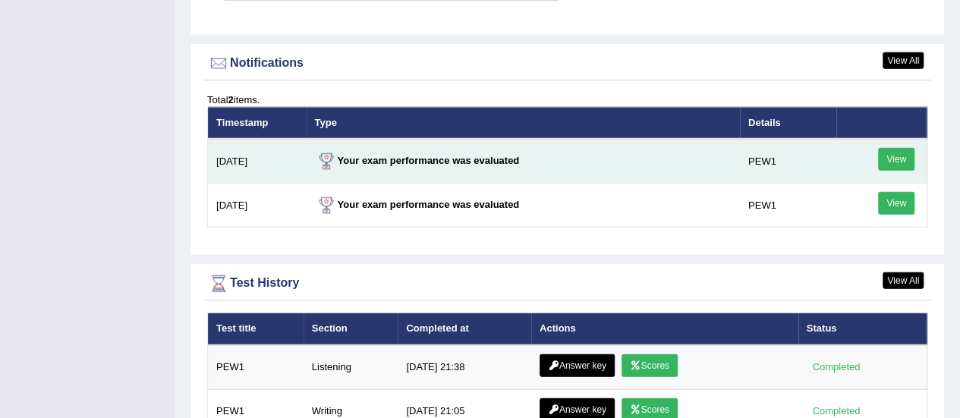
click at [909, 148] on link "View" at bounding box center [896, 159] width 36 height 23
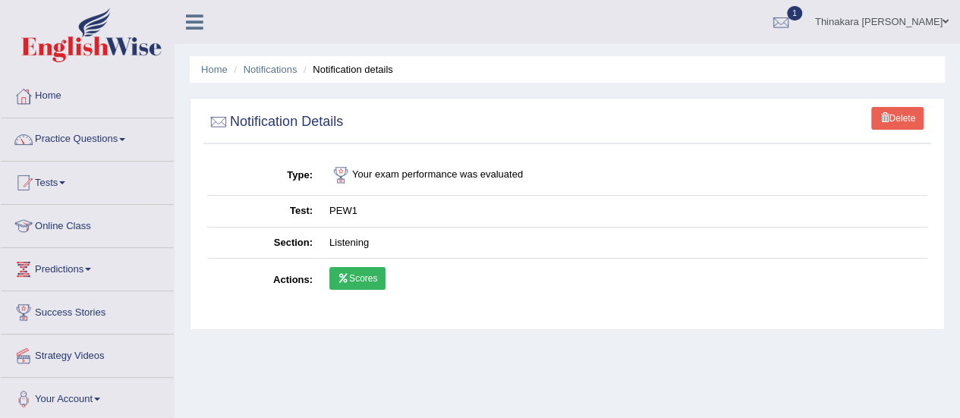
click at [364, 275] on link "Scores" at bounding box center [357, 278] width 56 height 23
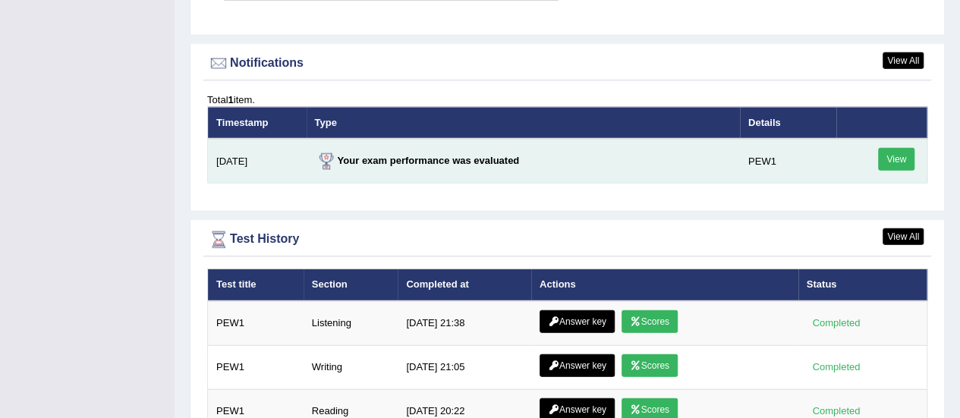
click at [914, 148] on link "View" at bounding box center [896, 159] width 36 height 23
click at [905, 148] on link "View" at bounding box center [896, 159] width 36 height 23
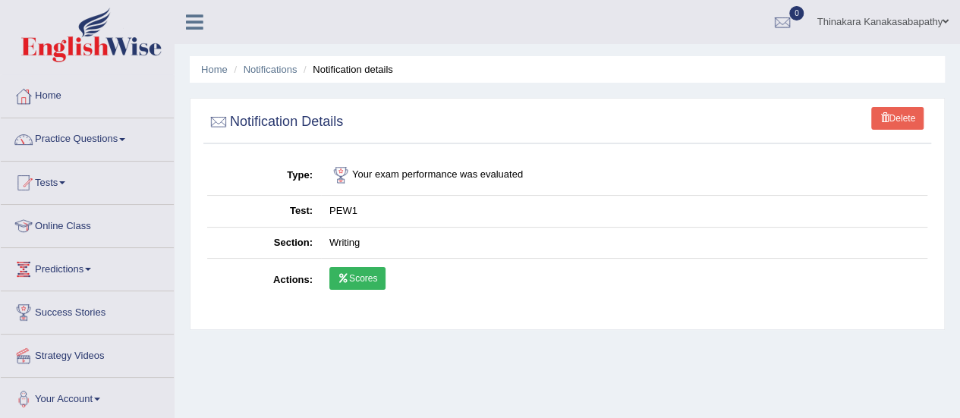
click at [354, 279] on link "Scores" at bounding box center [357, 278] width 56 height 23
click at [68, 139] on link "Practice Questions" at bounding box center [87, 137] width 173 height 38
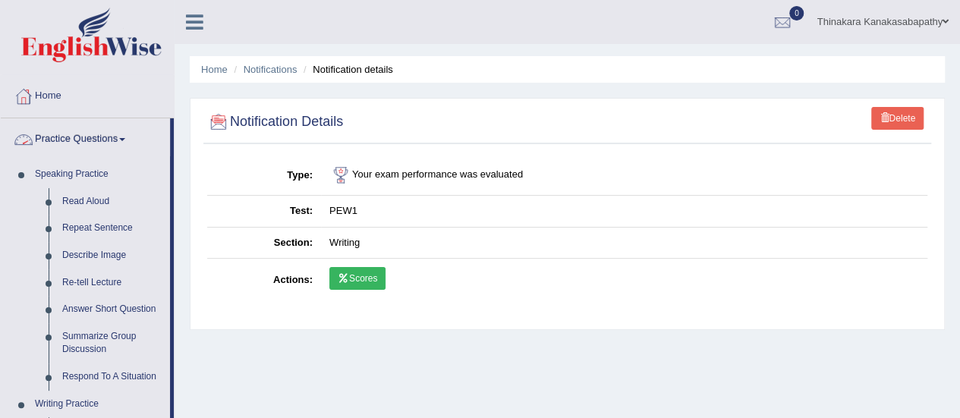
click at [56, 134] on link "Practice Questions" at bounding box center [85, 137] width 169 height 38
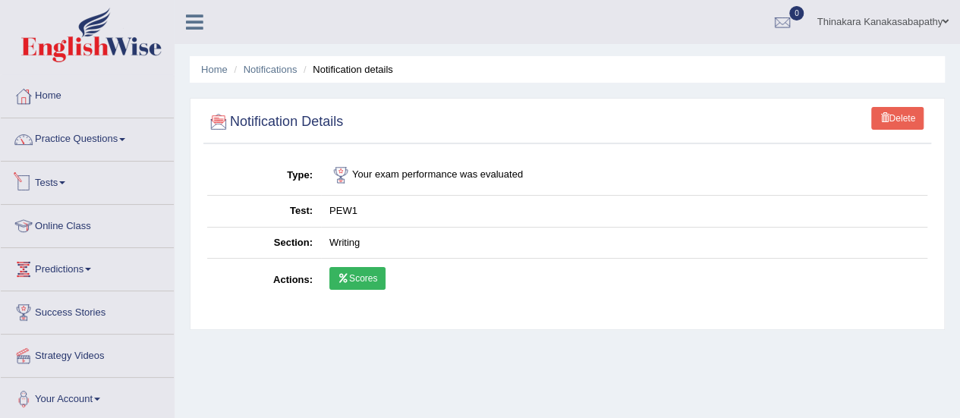
click at [44, 139] on link "Practice Questions" at bounding box center [87, 137] width 173 height 38
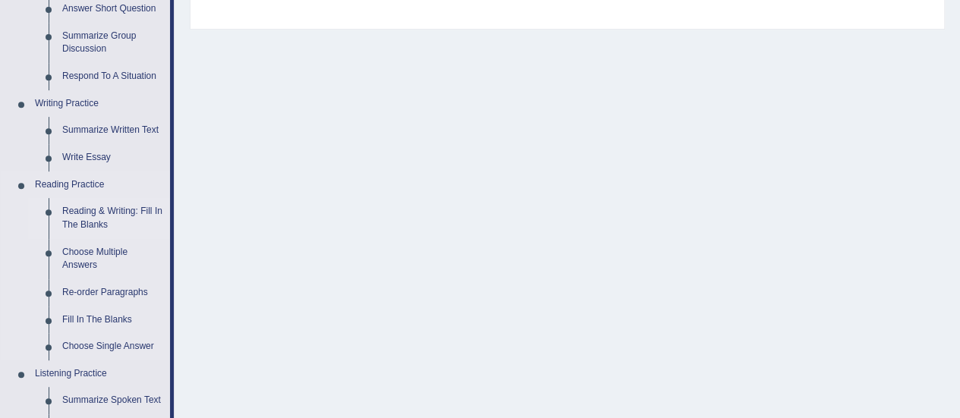
scroll to position [304, 0]
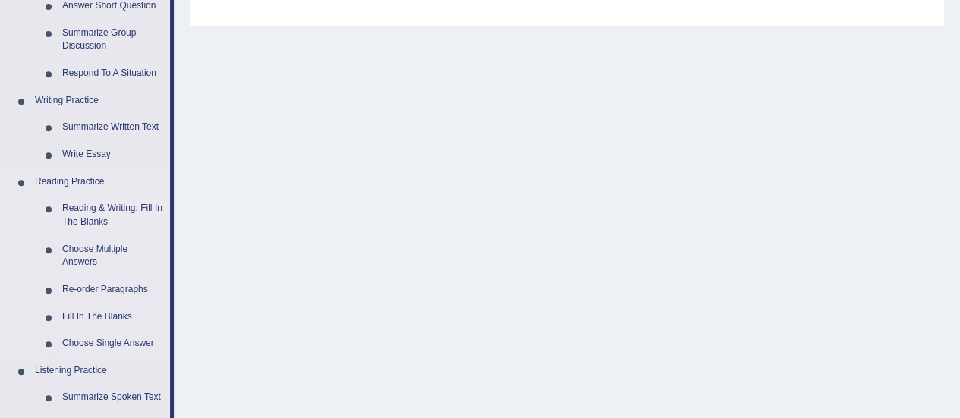
click at [112, 205] on link "Reading & Writing: Fill In The Blanks" at bounding box center [112, 215] width 115 height 40
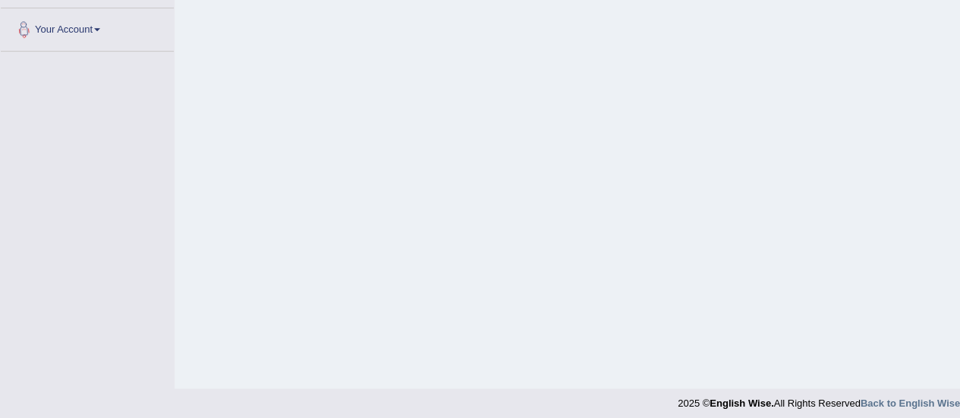
scroll to position [378, 0]
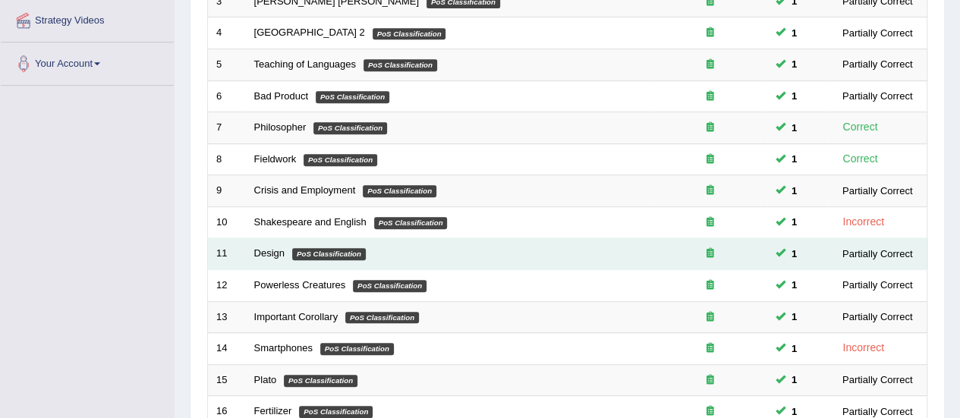
scroll to position [579, 0]
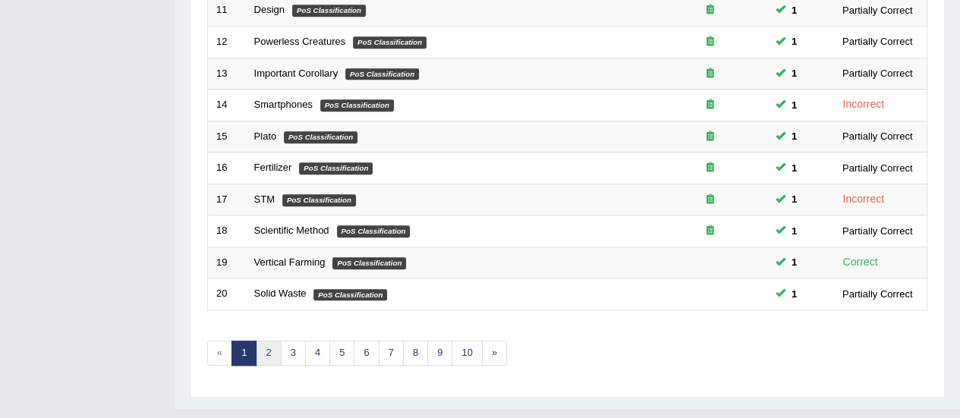
click at [266, 341] on link "2" at bounding box center [268, 353] width 25 height 25
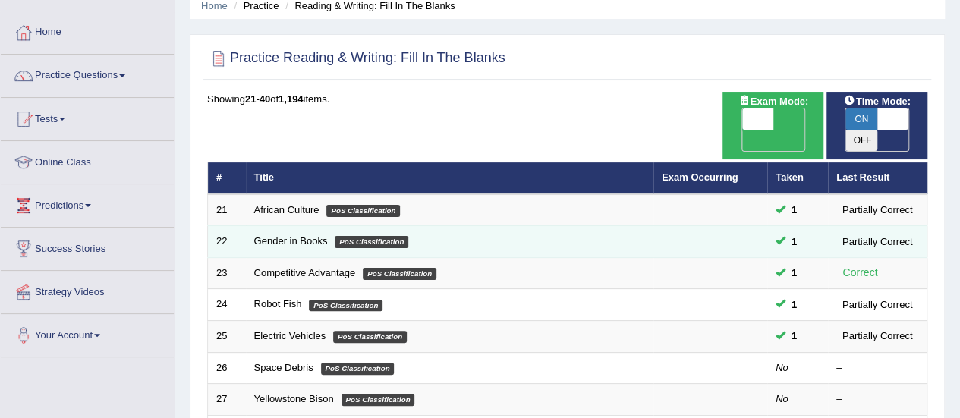
scroll to position [152, 0]
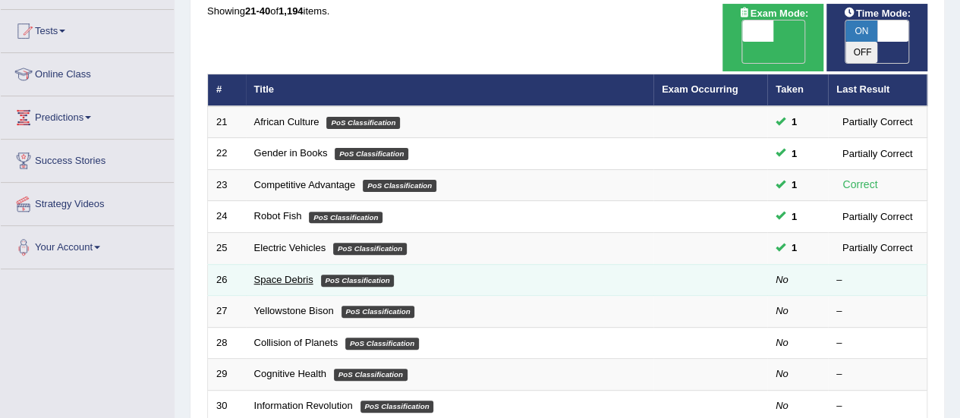
drag, startPoint x: 318, startPoint y: 222, endPoint x: 268, endPoint y: 258, distance: 61.5
click at [268, 274] on link "Space Debris" at bounding box center [283, 279] width 59 height 11
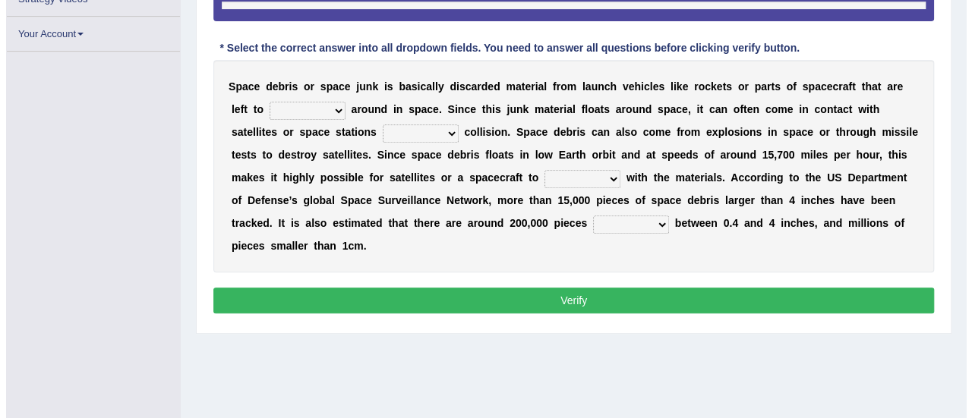
scroll to position [264, 0]
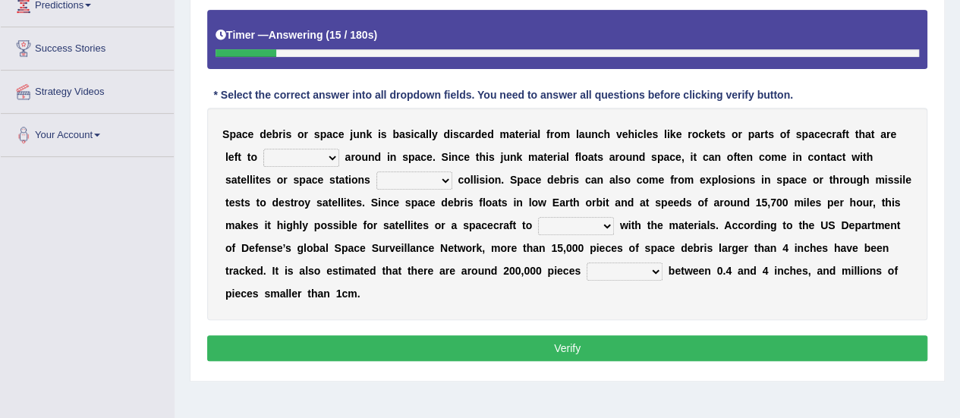
click at [278, 160] on select "twist center roam loll" at bounding box center [301, 158] width 76 height 18
select select "roam"
click at [263, 149] on select "twist center roam loll" at bounding box center [301, 158] width 76 height 18
click at [292, 155] on select "twist center roam loll" at bounding box center [301, 158] width 76 height 18
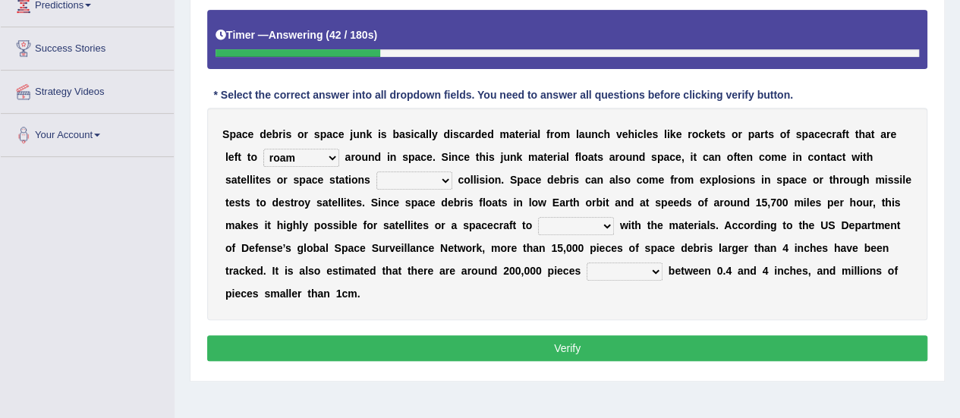
click at [285, 157] on select "twist center roam loll" at bounding box center [301, 158] width 76 height 18
click at [285, 156] on select "twist center roam loll" at bounding box center [301, 158] width 76 height 18
click at [377, 176] on select "risks risk risked risking" at bounding box center [415, 181] width 76 height 18
click at [377, 172] on select "risks risk risked risking" at bounding box center [415, 181] width 76 height 18
click at [377, 187] on select "risks risk risked risking" at bounding box center [415, 181] width 76 height 18
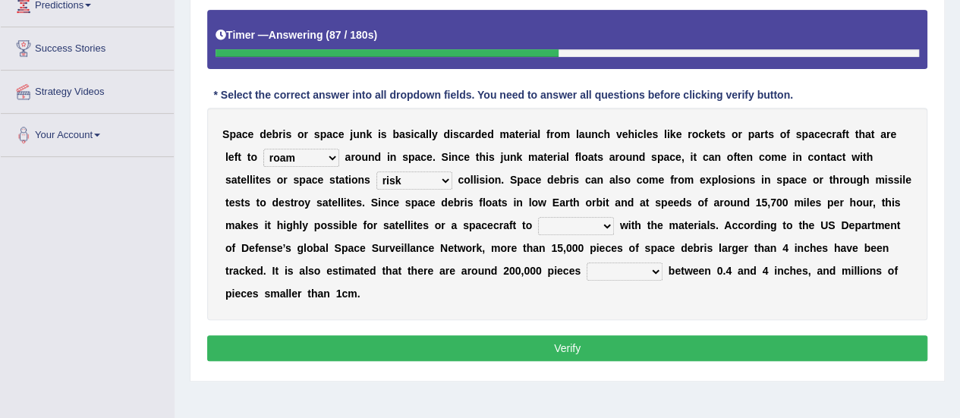
select select "risking"
click at [377, 172] on select "risks risk risked risking" at bounding box center [415, 181] width 76 height 18
click at [307, 277] on div "S p a c e d e b r i s o r s p a c e j u n k i s b a s i c a l l y d i s c a r d…" at bounding box center [567, 214] width 720 height 213
click at [538, 222] on select "collect collate collide collocate" at bounding box center [576, 226] width 76 height 18
select select "collide"
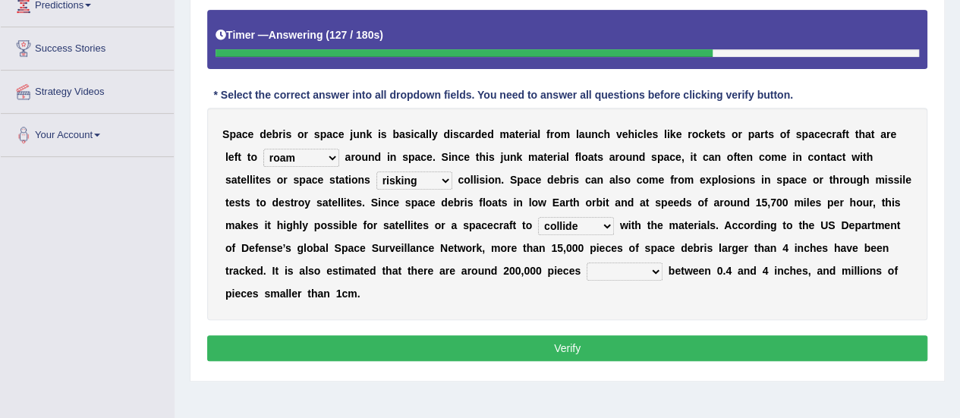
click at [538, 217] on select "collect collate collide collocate" at bounding box center [576, 226] width 76 height 18
click at [587, 270] on select "sized sizing size sizes" at bounding box center [625, 272] width 76 height 18
select select "sized"
click at [587, 263] on select "sized sizing size sizes" at bounding box center [625, 272] width 76 height 18
click at [544, 336] on button "Verify" at bounding box center [567, 349] width 720 height 26
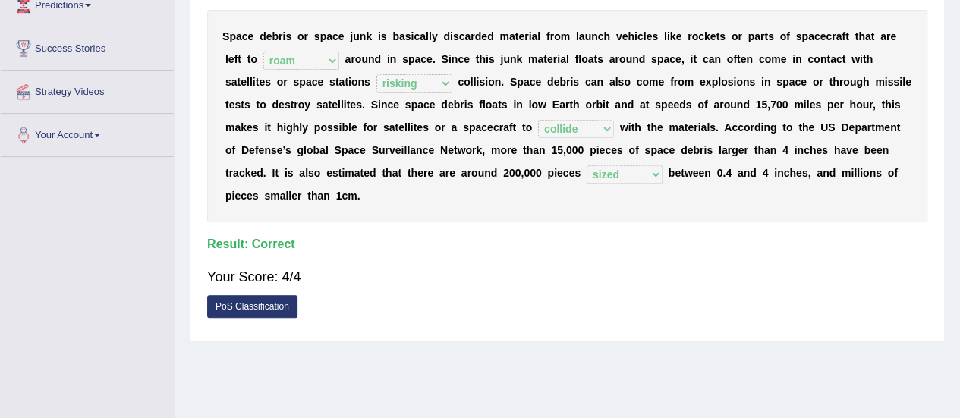
click at [274, 295] on link "PoS Classification" at bounding box center [252, 306] width 90 height 23
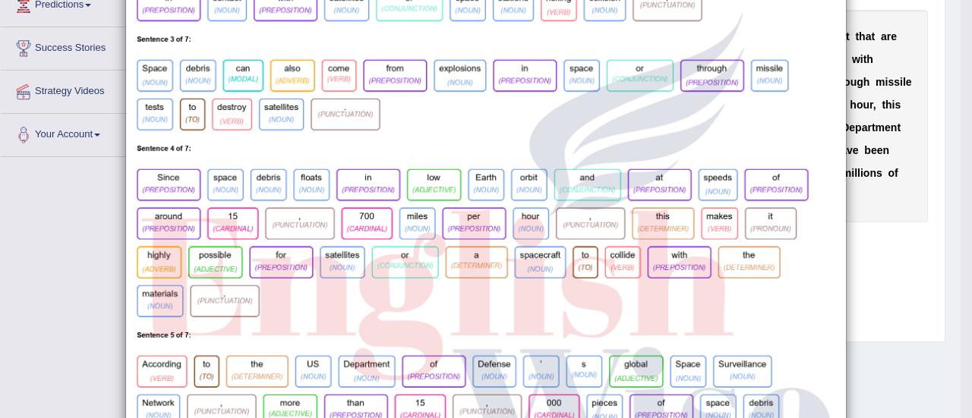
scroll to position [304, 0]
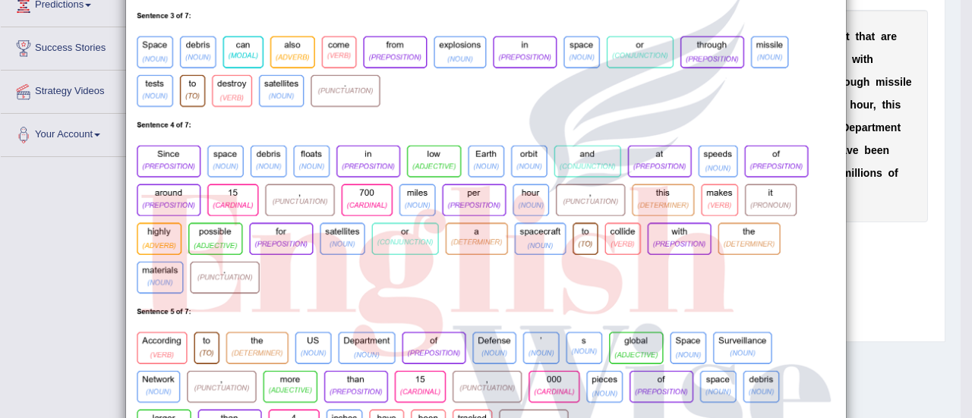
click at [887, 288] on div "×" at bounding box center [486, 208] width 972 height 981
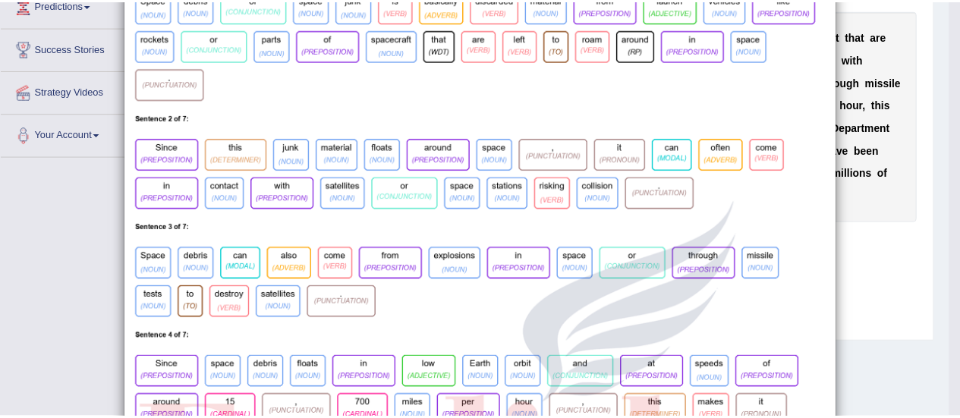
scroll to position [0, 0]
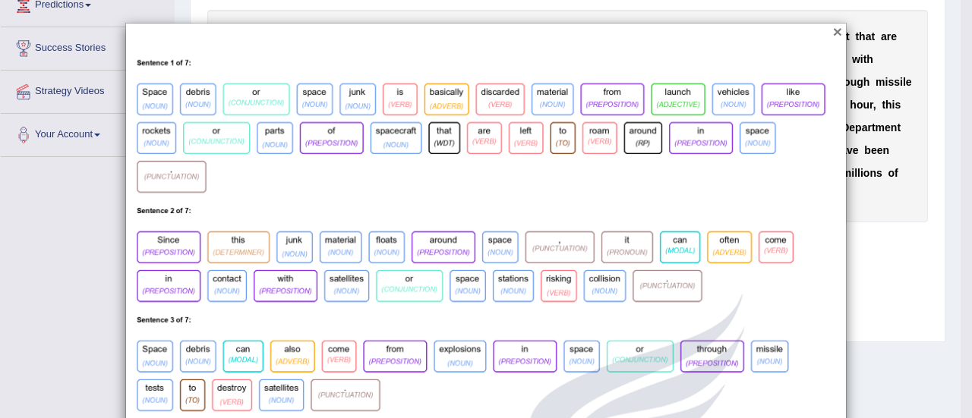
click at [833, 33] on button "×" at bounding box center [837, 32] width 9 height 16
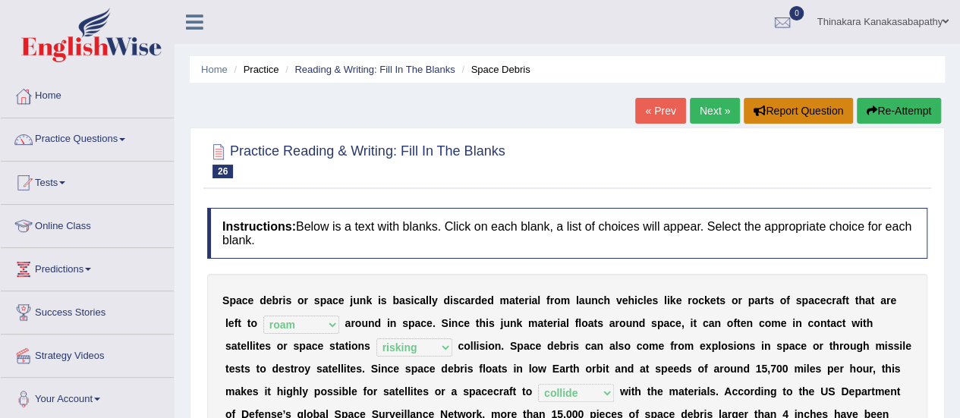
click at [826, 106] on button "Report Question" at bounding box center [798, 111] width 109 height 26
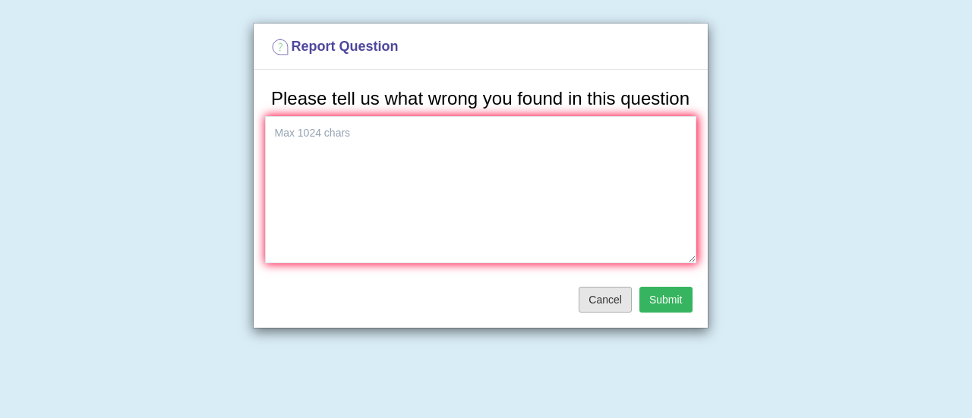
click at [592, 304] on button "Cancel" at bounding box center [604, 300] width 53 height 26
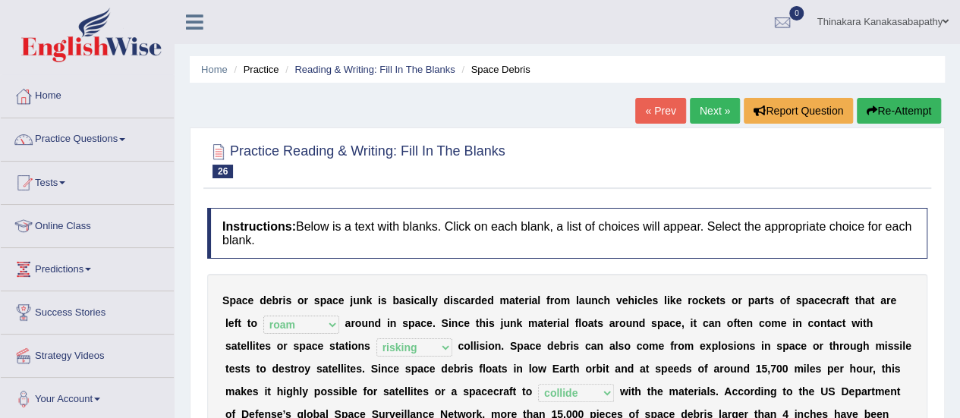
click at [703, 113] on link "Next »" at bounding box center [715, 111] width 50 height 26
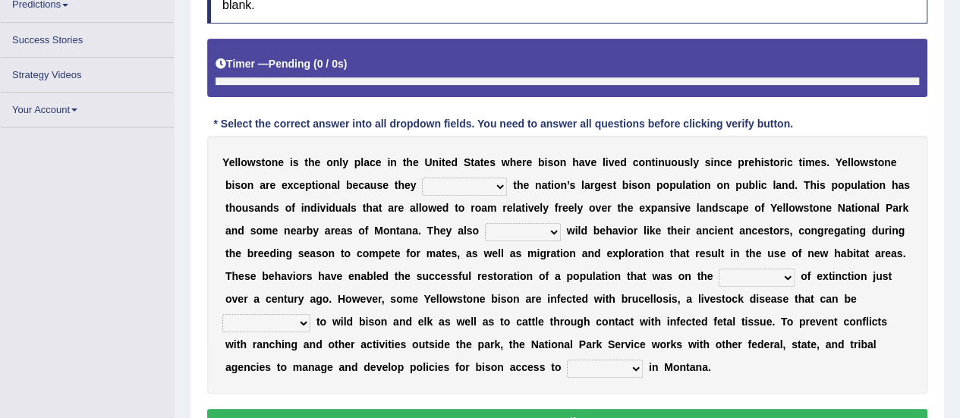
scroll to position [264, 0]
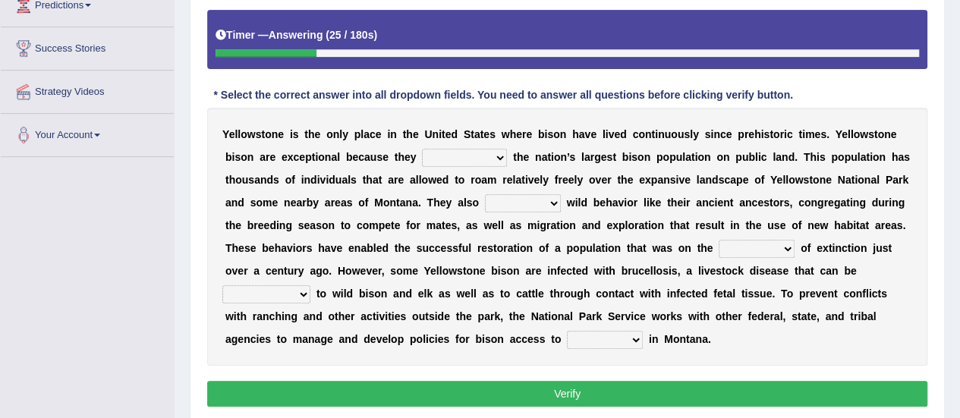
click at [427, 155] on select "congregate comprise consist compromise" at bounding box center [464, 158] width 85 height 18
click at [422, 149] on select "congregate comprise consist compromise" at bounding box center [464, 158] width 85 height 18
click at [429, 165] on select "congregate comprise consist compromise" at bounding box center [464, 158] width 85 height 18
click at [422, 149] on select "congregate comprise consist compromise" at bounding box center [464, 158] width 85 height 18
click at [408, 258] on div "Y e l l o w s t o n e i s t h e o n l y p l a c e i n t h e U n i t e d S t a t…" at bounding box center [567, 237] width 720 height 258
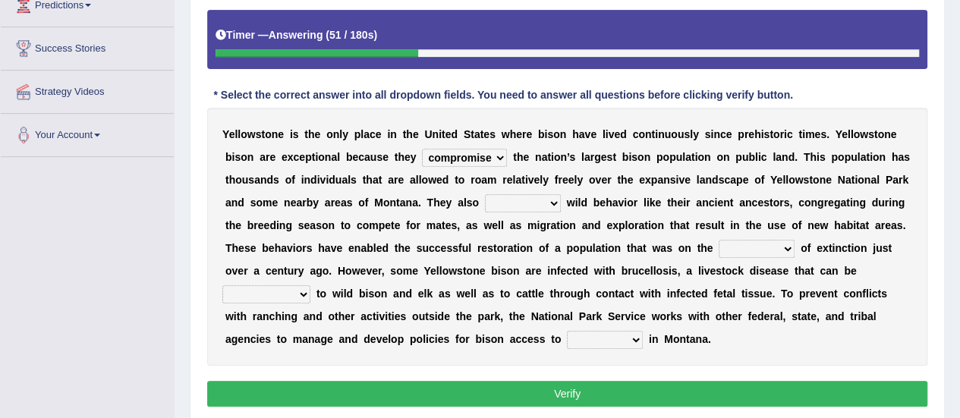
click at [427, 154] on select "congregate comprise consist compromise" at bounding box center [464, 158] width 85 height 18
click at [422, 149] on select "congregate comprise consist compromise" at bounding box center [464, 158] width 85 height 18
click at [425, 151] on select "congregate comprise consist compromise" at bounding box center [464, 158] width 85 height 18
select select "congregate"
click at [422, 149] on select "congregate comprise consist compromise" at bounding box center [464, 158] width 85 height 18
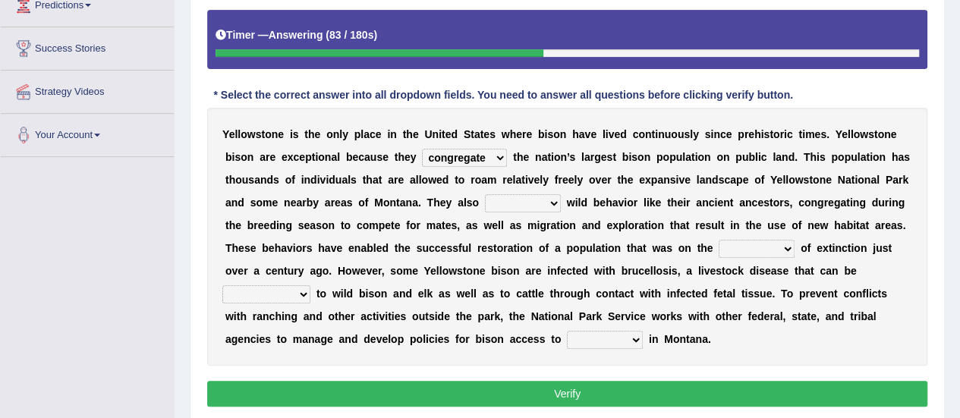
click at [485, 203] on select "exhibit disregard resist encourage" at bounding box center [523, 203] width 76 height 18
click at [485, 194] on select "exhibit disregard resist encourage" at bounding box center [523, 203] width 76 height 18
click at [485, 200] on select "exhibit disregard resist encourage" at bounding box center [523, 203] width 76 height 18
select select "exhibit"
click at [485, 194] on select "exhibit disregard resist encourage" at bounding box center [523, 203] width 76 height 18
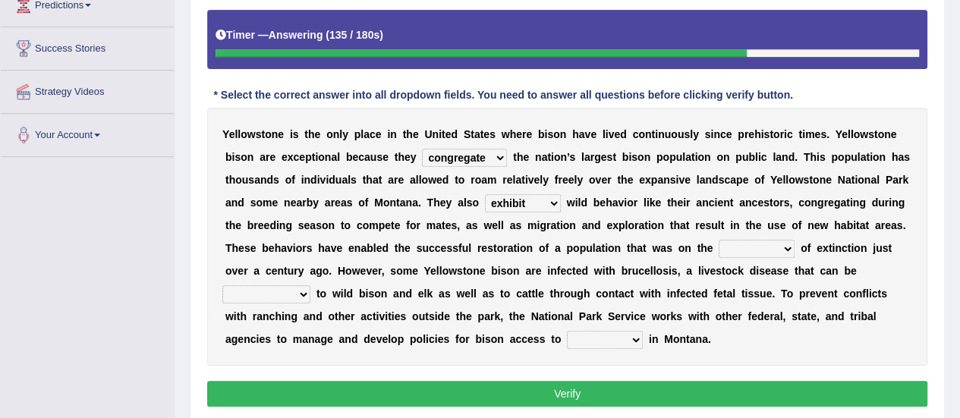
click at [719, 247] on select "brine brink danger brindle" at bounding box center [757, 249] width 76 height 18
click at [719, 246] on select "brine brink danger brindle" at bounding box center [757, 249] width 76 height 18
select select "danger"
click at [719, 240] on select "brine brink danger brindle" at bounding box center [757, 249] width 76 height 18
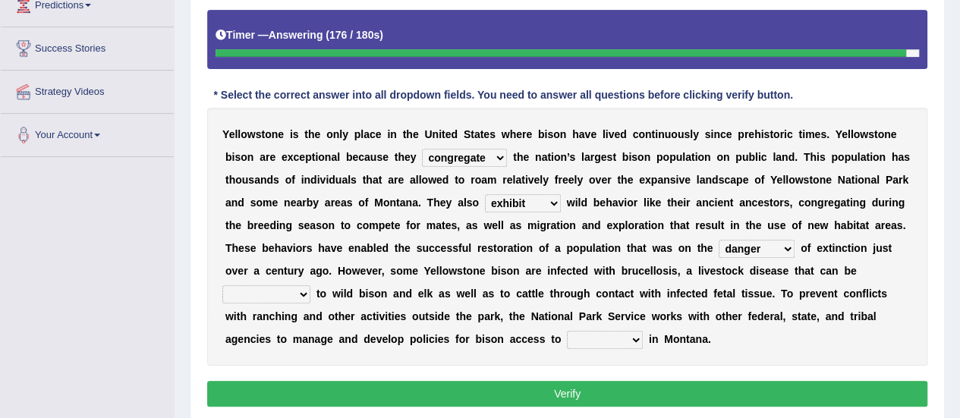
click at [310, 285] on select "transplanted transported transgressed transmitted" at bounding box center [266, 294] width 88 height 18
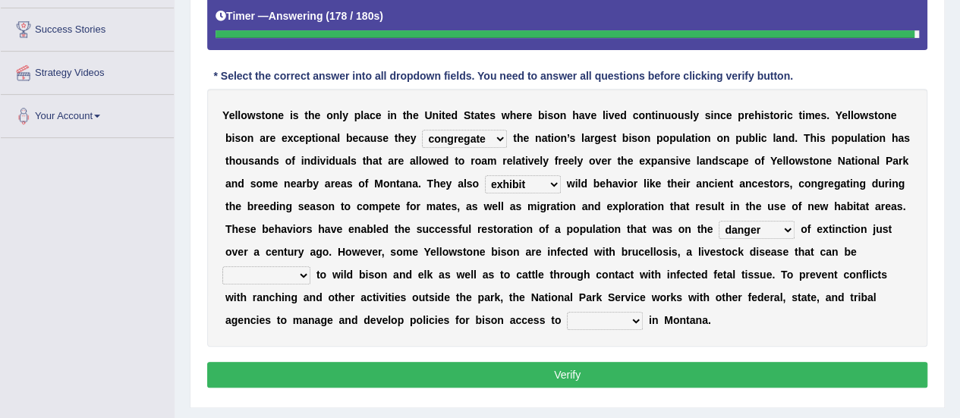
scroll to position [340, 0]
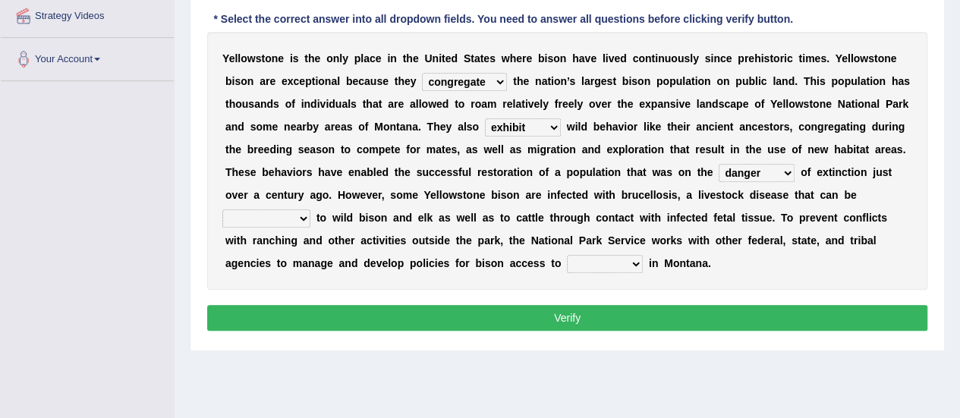
click at [310, 210] on select "transplanted transported transgressed transmitted" at bounding box center [266, 219] width 88 height 18
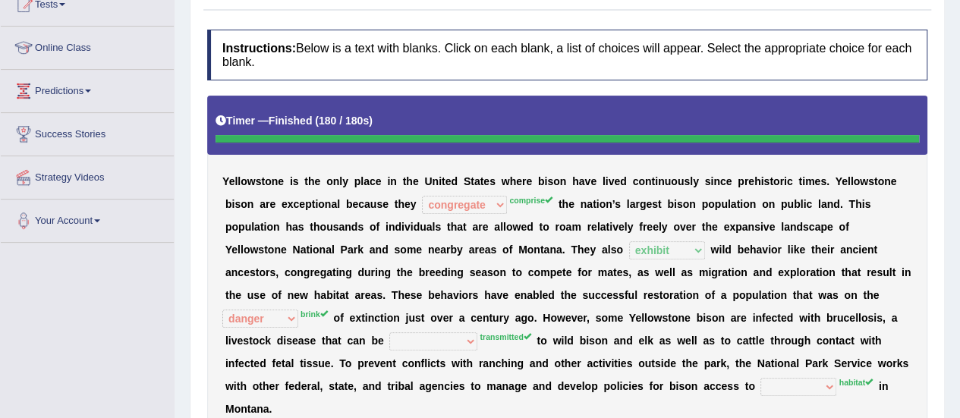
scroll to position [36, 0]
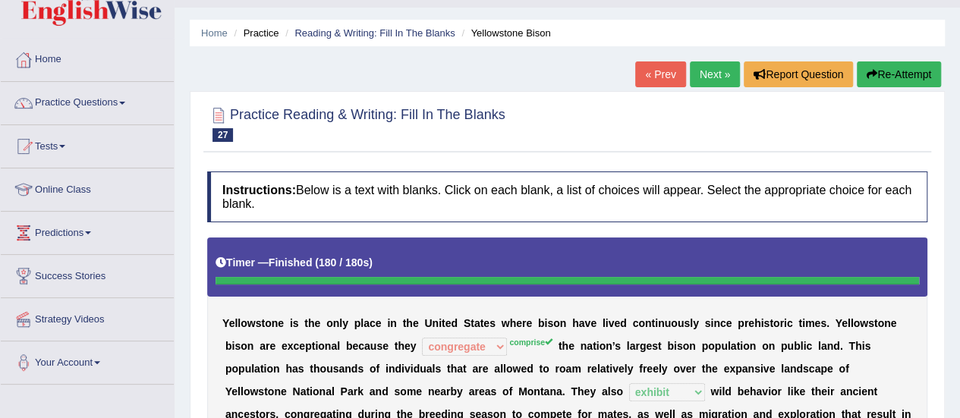
click at [715, 81] on link "Next »" at bounding box center [715, 74] width 50 height 26
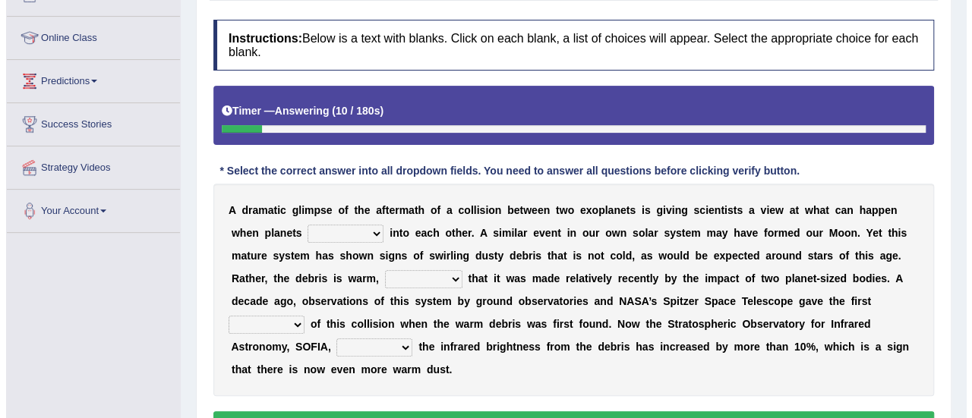
scroll to position [264, 0]
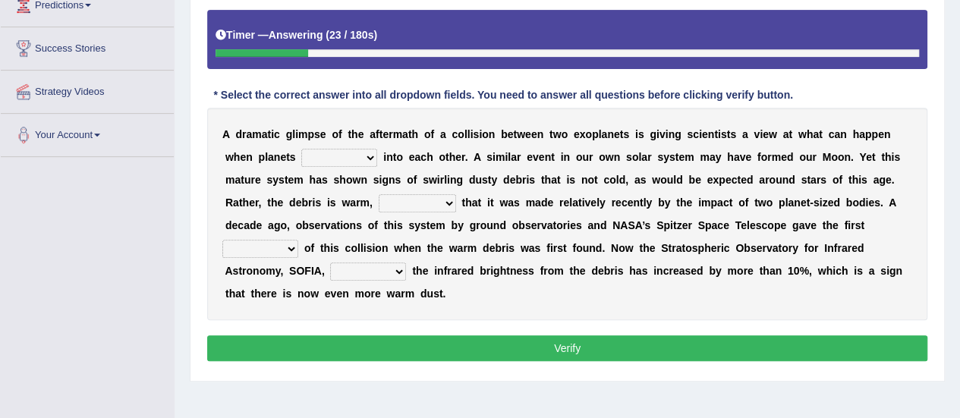
click at [328, 157] on select "crash explore roam implode" at bounding box center [339, 158] width 76 height 18
select select "crash"
click at [301, 149] on select "crash explore roam implode" at bounding box center [339, 158] width 76 height 18
click at [465, 197] on b "h" at bounding box center [468, 203] width 7 height 12
click at [379, 209] on select "reinforcing sentencing forging conducing" at bounding box center [417, 203] width 77 height 18
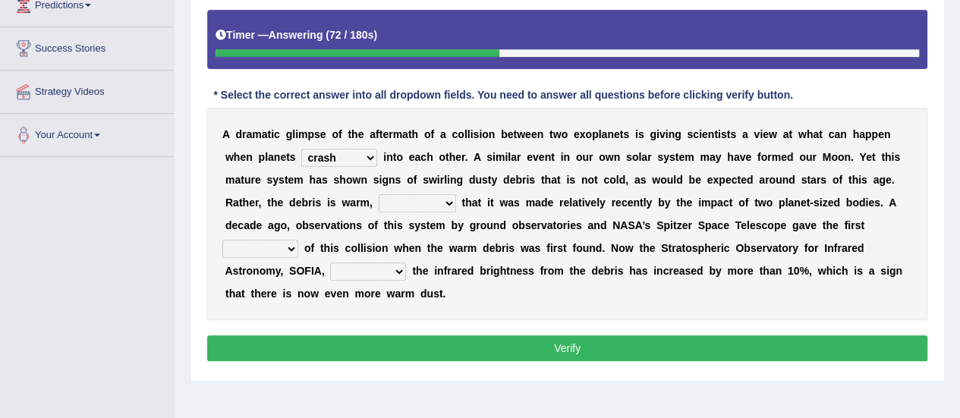
click at [379, 194] on select "reinforcing sentencing forging conducing" at bounding box center [417, 203] width 77 height 18
click at [379, 201] on select "reinforcing sentencing forging conducing" at bounding box center [417, 203] width 77 height 18
click at [379, 205] on select "reinforcing sentencing forging conducing" at bounding box center [417, 203] width 77 height 18
click at [379, 207] on select "reinforcing sentencing forging conducing" at bounding box center [417, 203] width 77 height 18
click at [379, 208] on select "reinforcing sentencing forging conducing" at bounding box center [417, 203] width 77 height 18
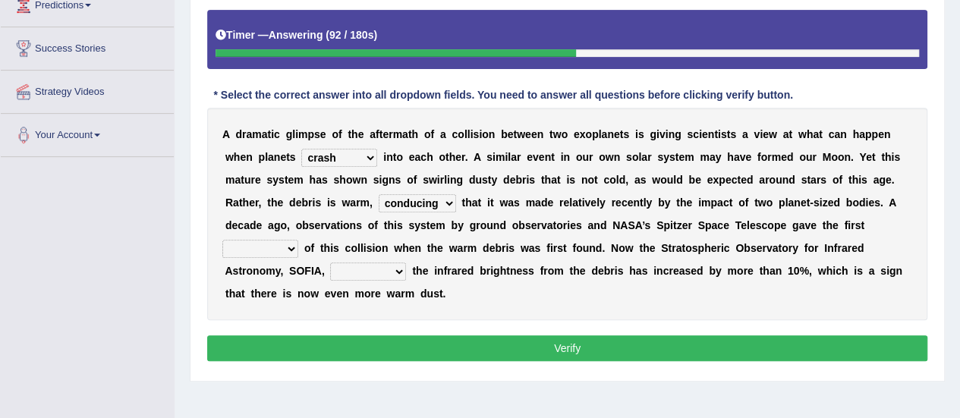
click at [379, 210] on select "reinforcing sentencing forging conducing" at bounding box center [417, 203] width 77 height 18
click at [379, 207] on select "reinforcing sentencing forging conducing" at bounding box center [417, 203] width 77 height 18
click at [379, 203] on select "reinforcing sentencing forging conducing" at bounding box center [417, 203] width 77 height 18
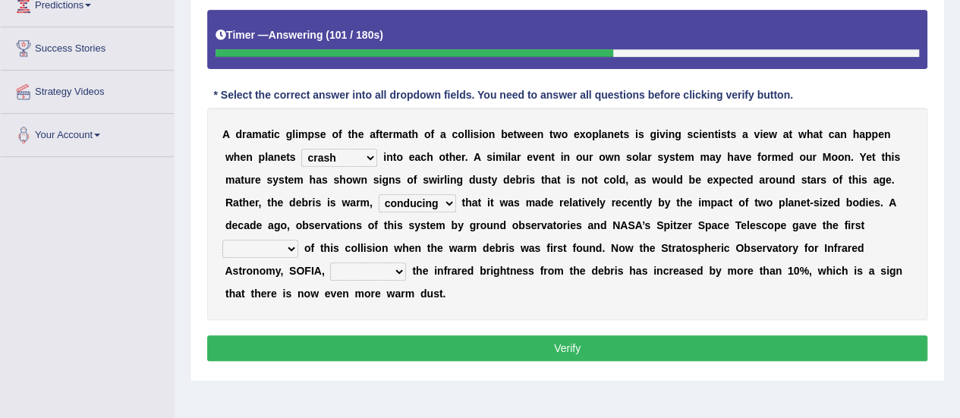
click at [379, 203] on select "reinforcing sentencing forging conducing" at bounding box center [417, 203] width 77 height 18
click at [379, 205] on select "reinforcing sentencing forging conducing" at bounding box center [417, 203] width 77 height 18
select select "forging"
click at [379, 194] on select "reinforcing sentencing forging conducing" at bounding box center [417, 203] width 77 height 18
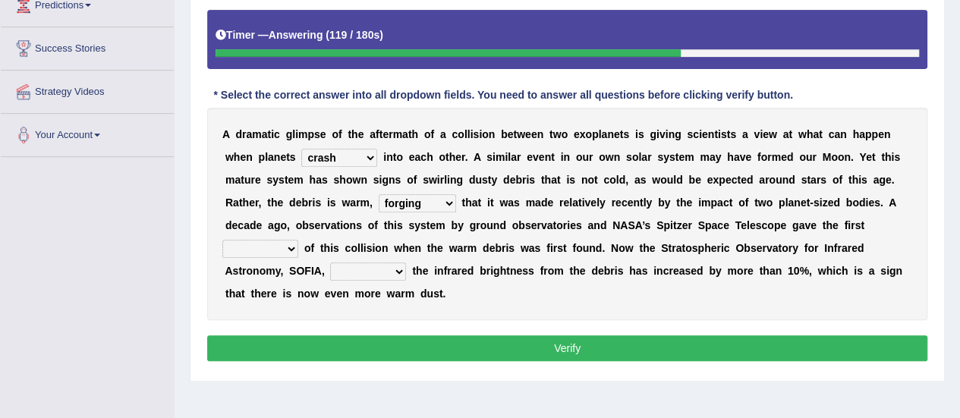
click at [298, 240] on select "pints faints hints taints" at bounding box center [260, 249] width 76 height 18
select select "hints"
click at [298, 240] on select "pints faints hints taints" at bounding box center [260, 249] width 76 height 18
click at [406, 263] on select "concealed revealed repealed unsealed" at bounding box center [368, 272] width 76 height 18
select select "revealed"
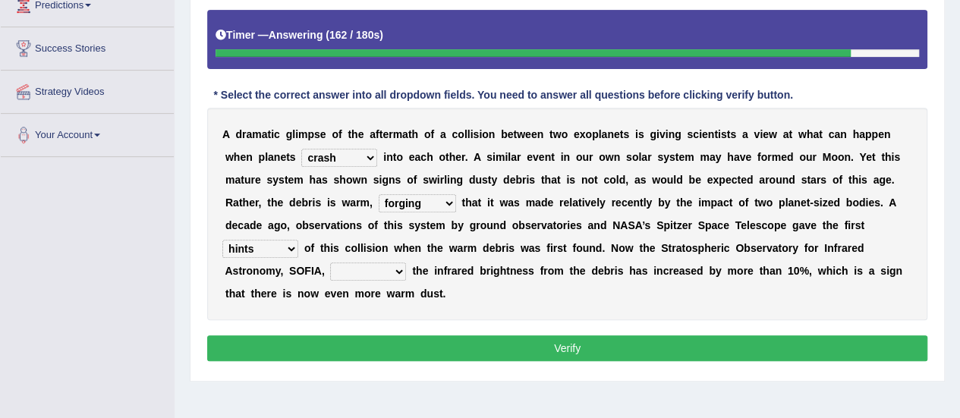
click at [406, 263] on select "concealed revealed repealed unsealed" at bounding box center [368, 272] width 76 height 18
click at [566, 336] on button "Verify" at bounding box center [567, 349] width 720 height 26
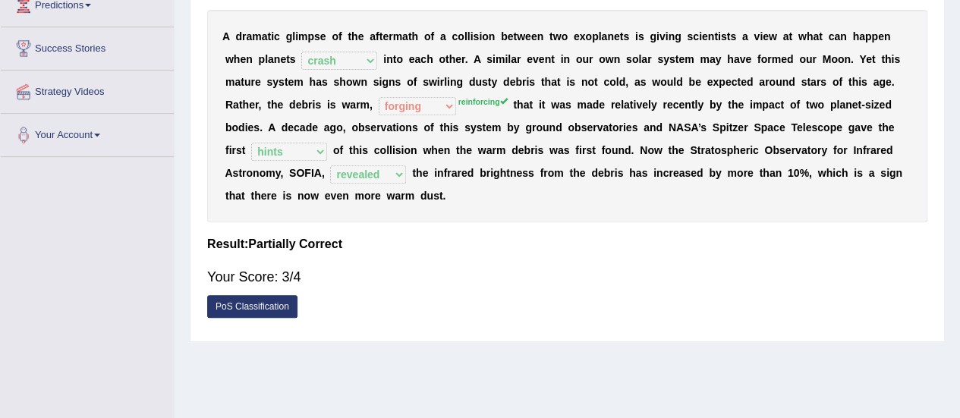
click at [459, 102] on sup "reinforcing" at bounding box center [483, 101] width 49 height 9
click at [261, 295] on link "PoS Classification" at bounding box center [252, 306] width 90 height 23
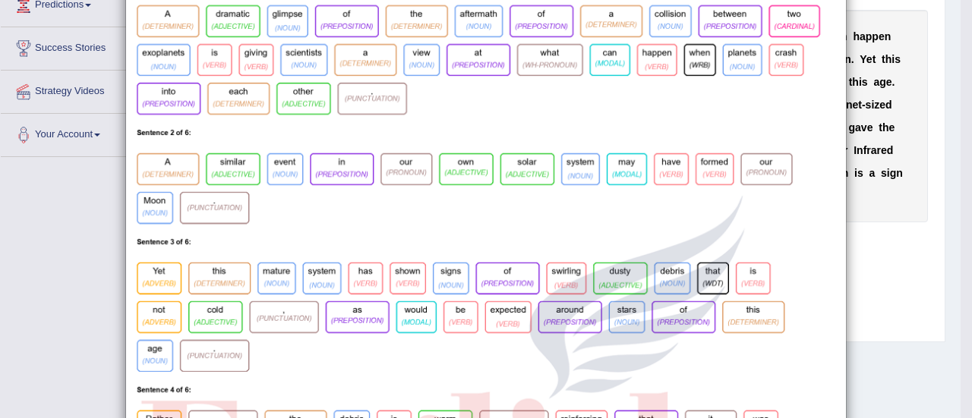
scroll to position [0, 0]
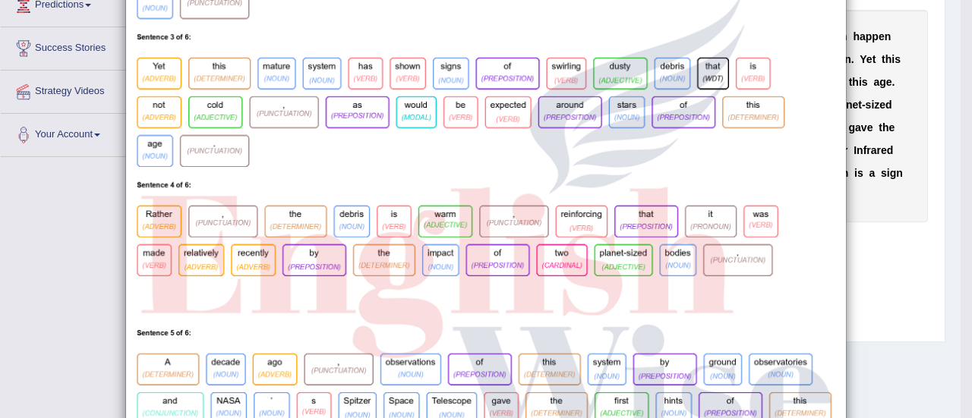
scroll to position [304, 0]
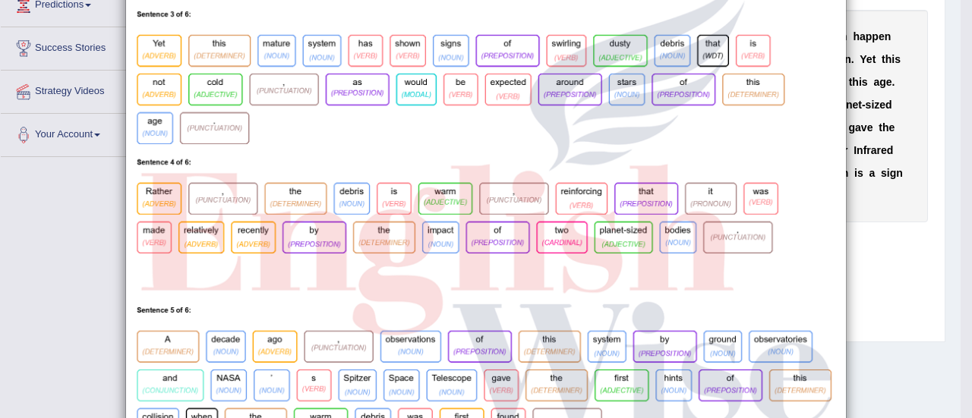
click at [901, 245] on div "×" at bounding box center [486, 187] width 972 height 936
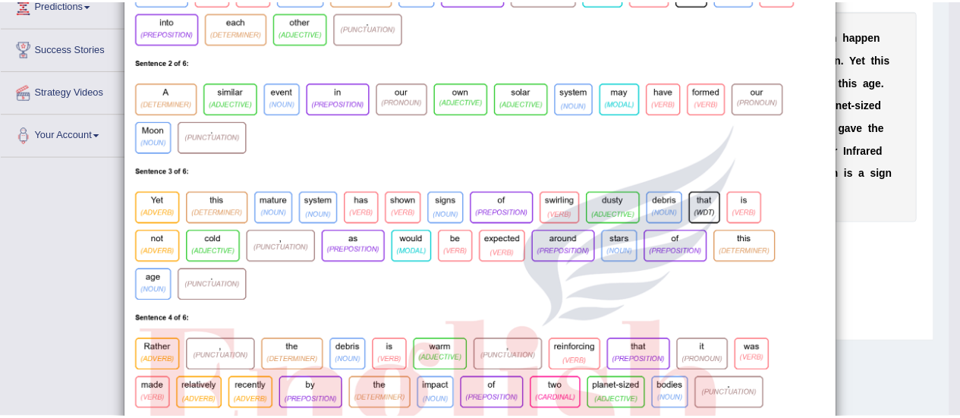
scroll to position [0, 0]
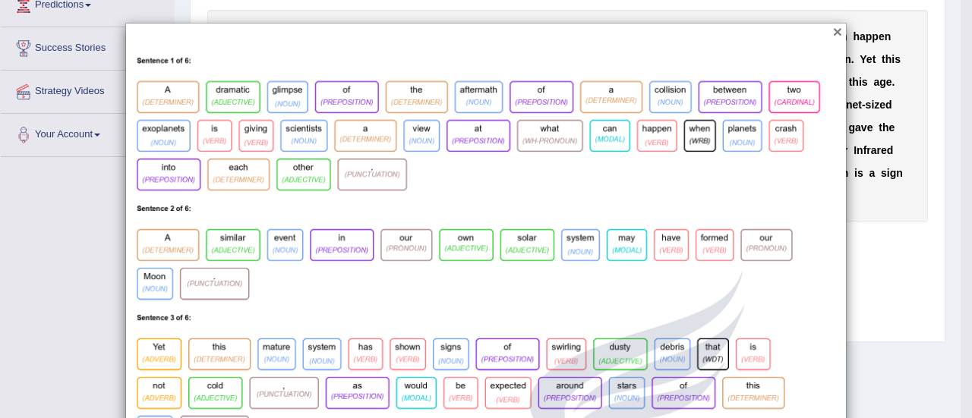
click at [833, 30] on button "×" at bounding box center [837, 32] width 9 height 16
